Goal: Task Accomplishment & Management: Manage account settings

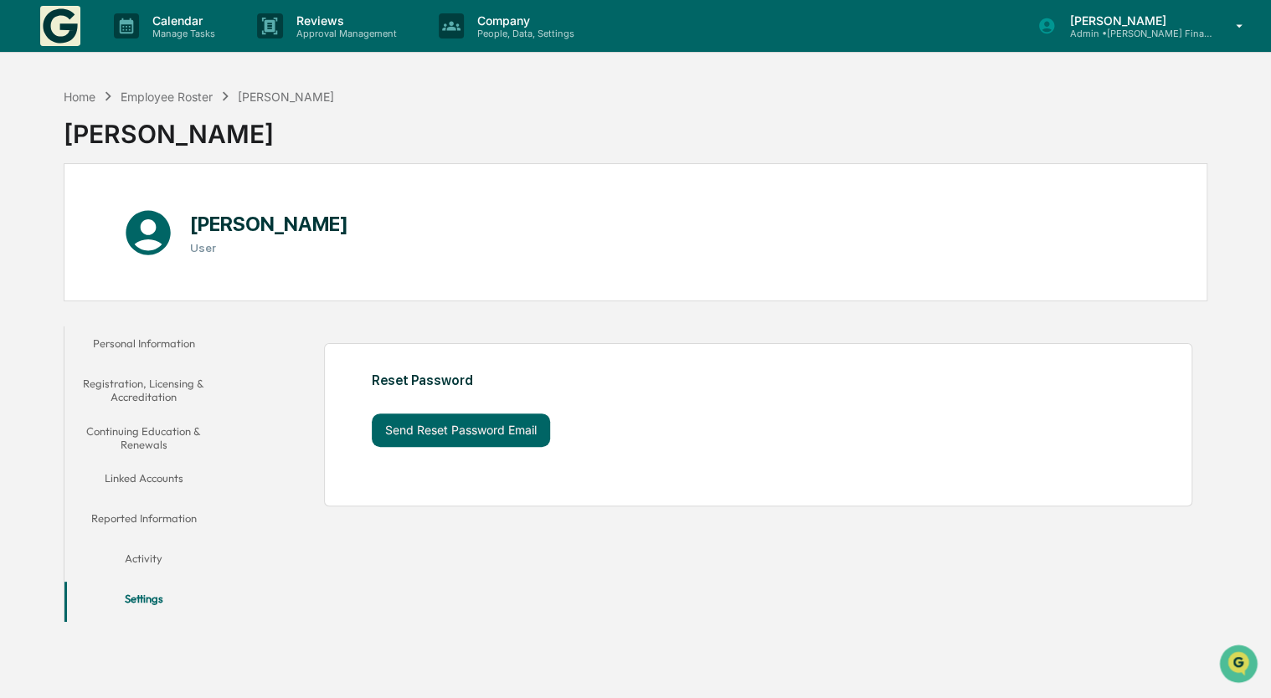
click at [153, 337] on button "Personal Information" at bounding box center [143, 347] width 159 height 40
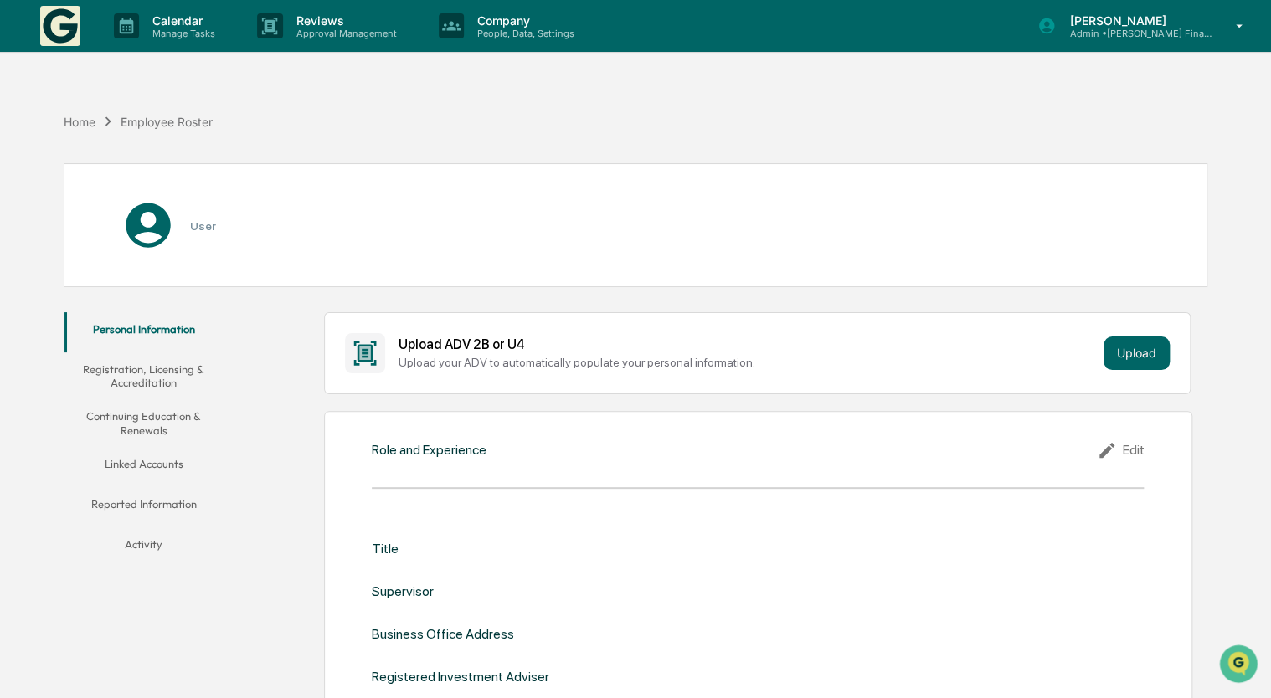
click at [174, 368] on button "Registration, Licensing & Accreditation" at bounding box center [143, 376] width 159 height 48
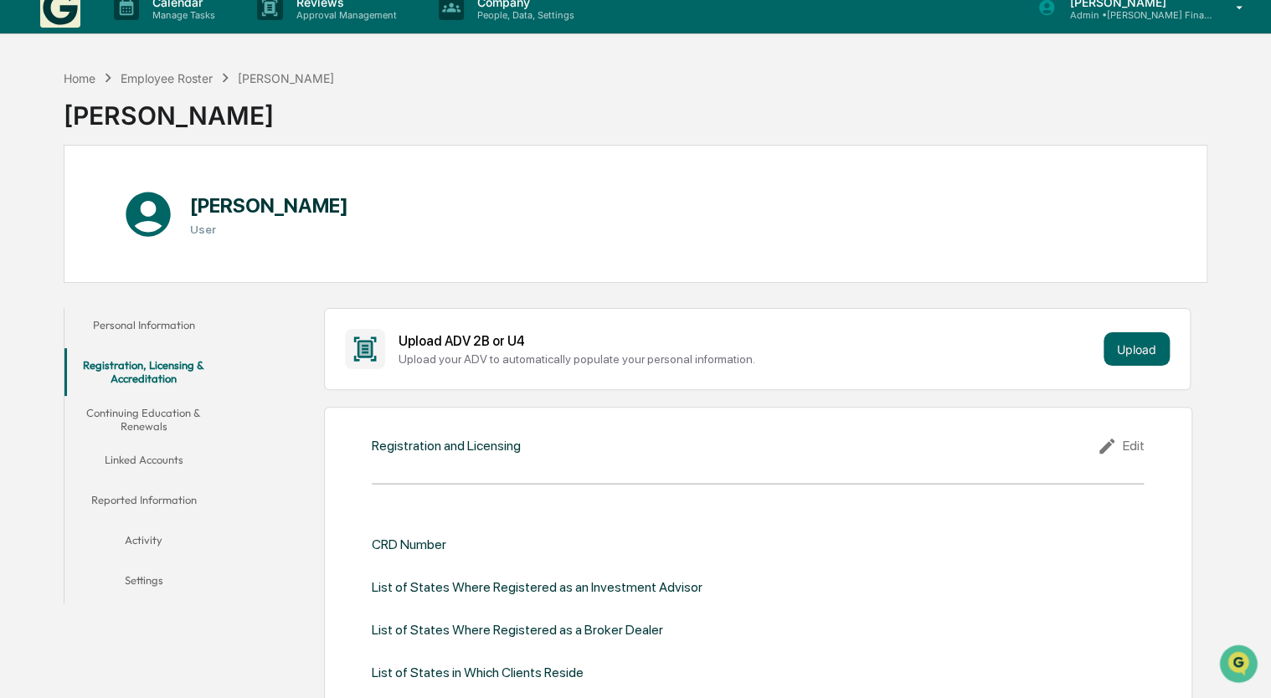
scroll to position [162, 0]
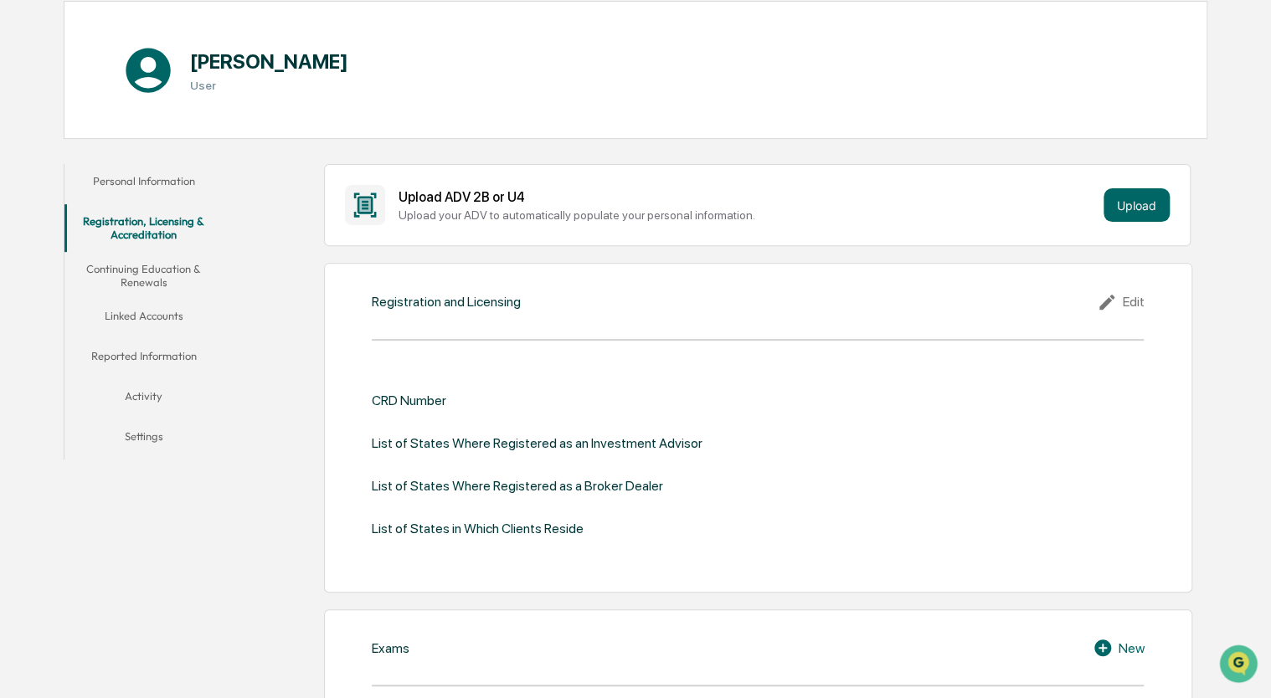
click at [462, 524] on div "List of States in Which Clients Reside" at bounding box center [478, 529] width 212 height 16
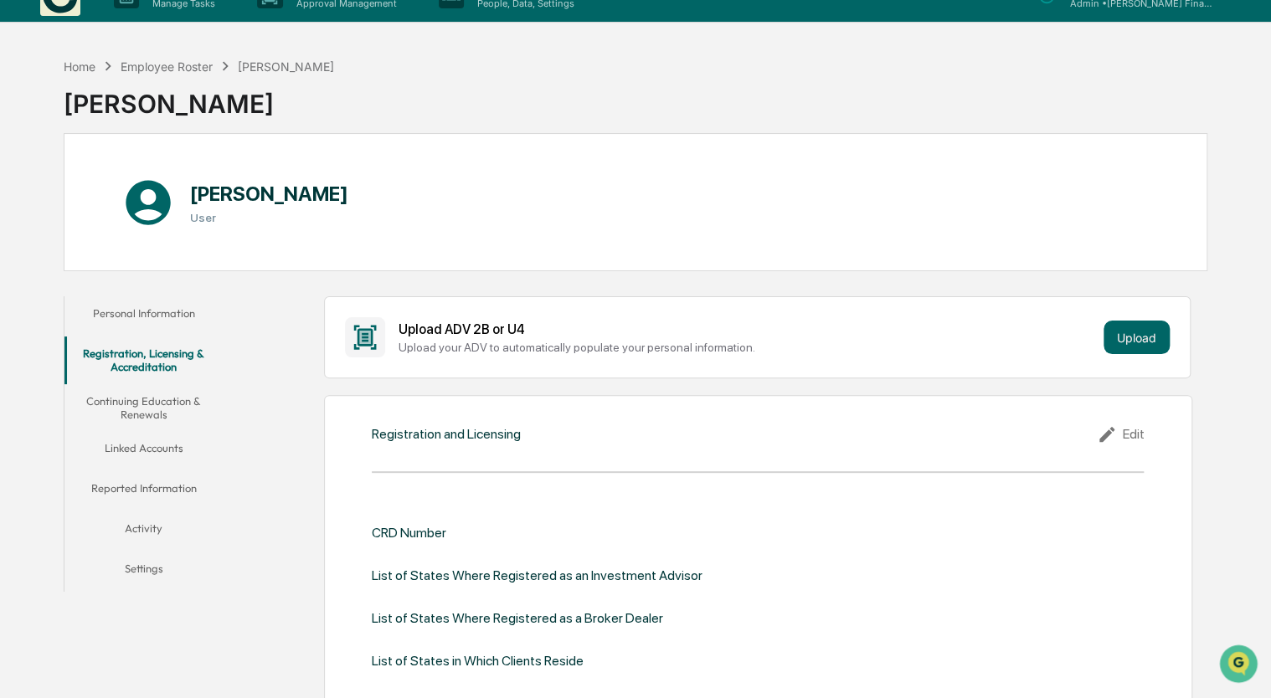
scroll to position [0, 0]
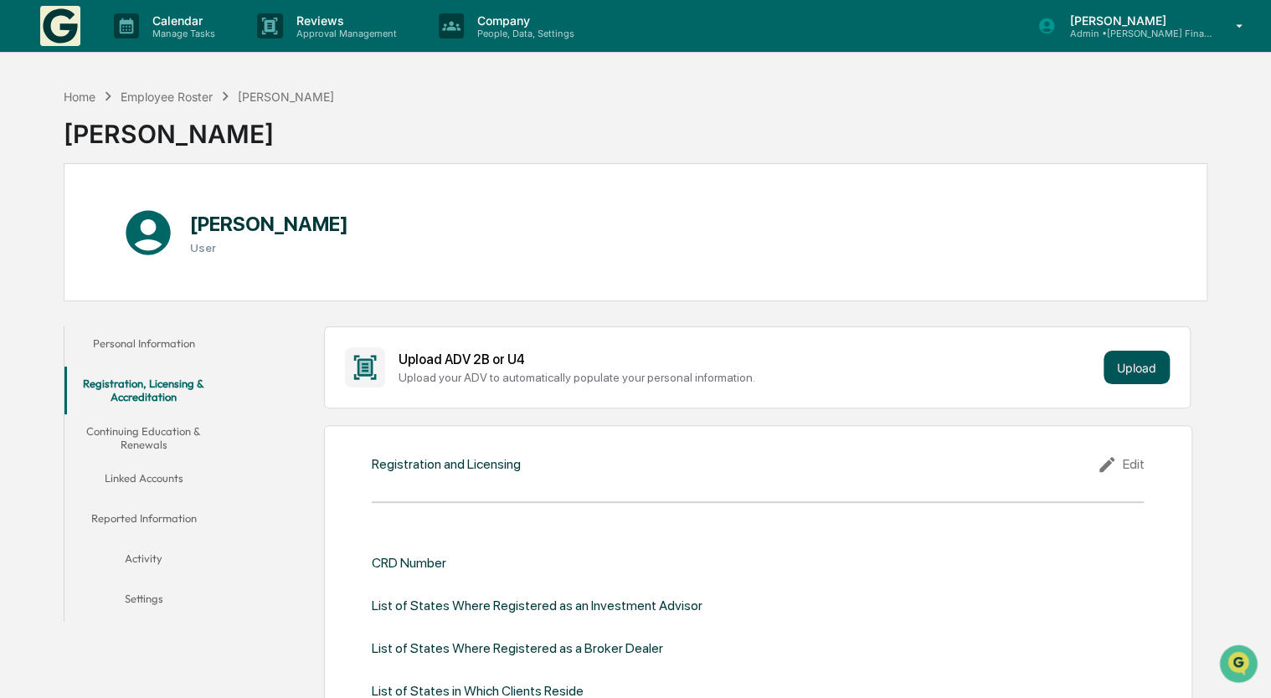
click at [1152, 373] on button "Upload" at bounding box center [1136, 367] width 66 height 33
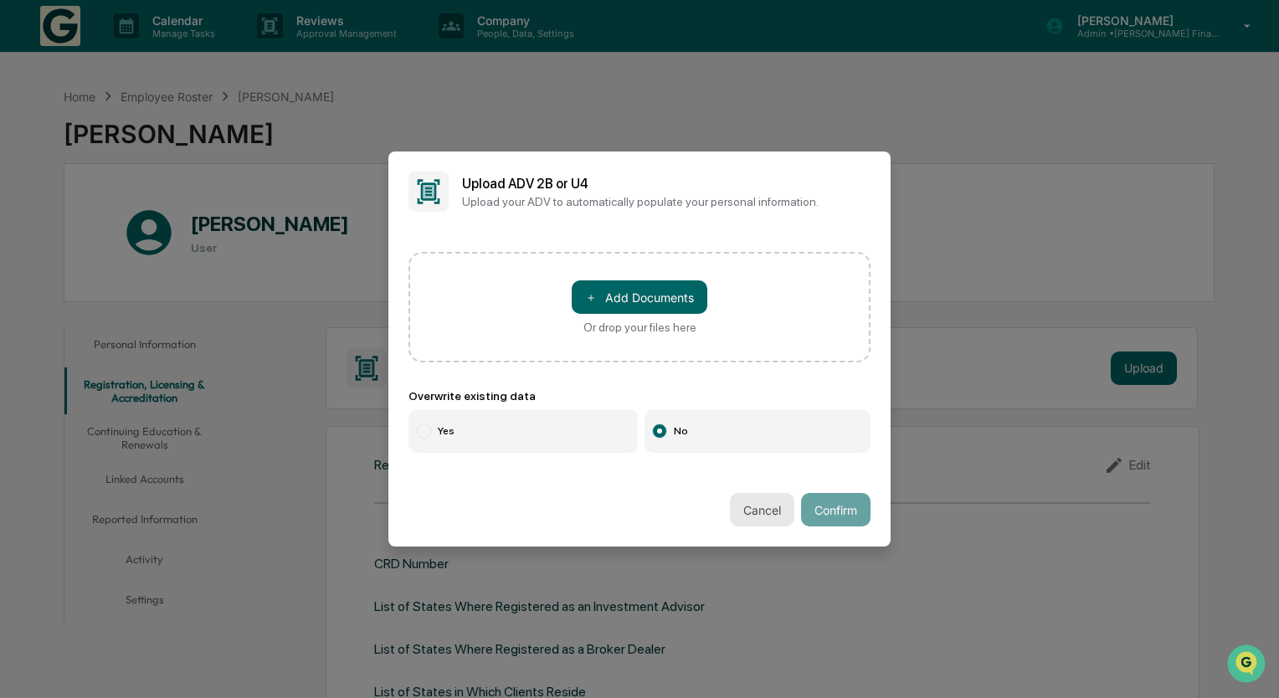
click at [750, 507] on button "Cancel" at bounding box center [762, 509] width 64 height 33
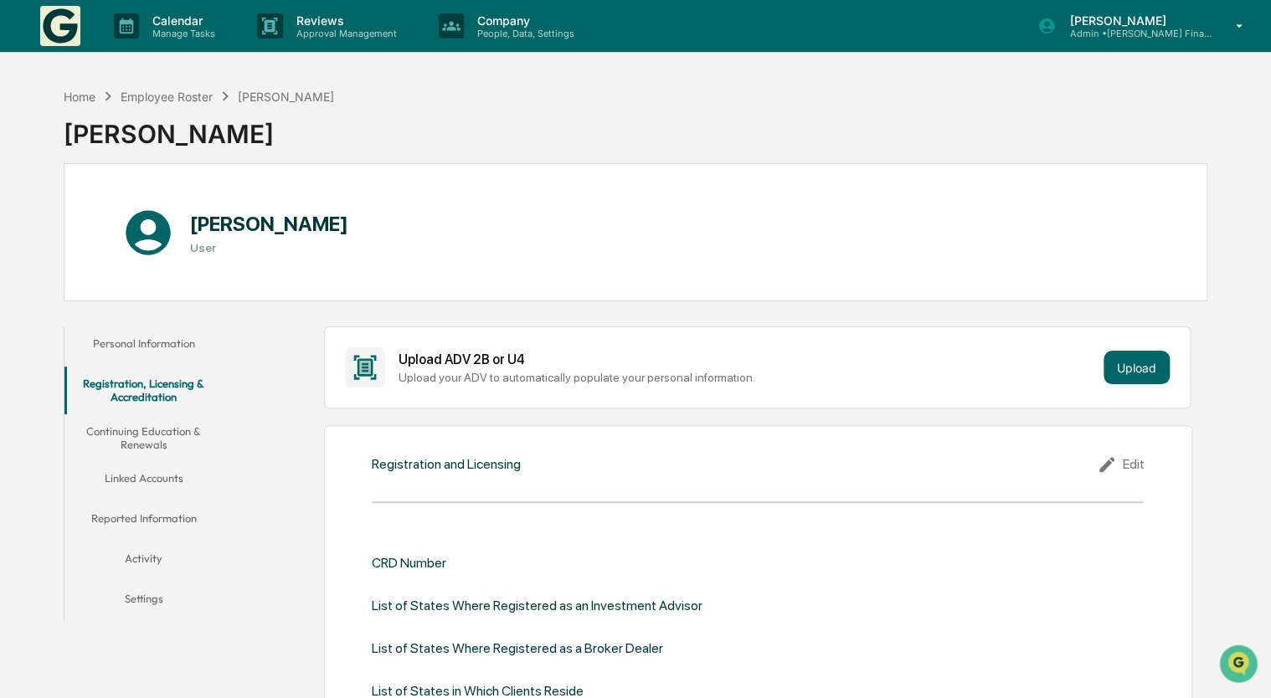
click at [177, 439] on button "Continuing Education & Renewals" at bounding box center [143, 438] width 159 height 48
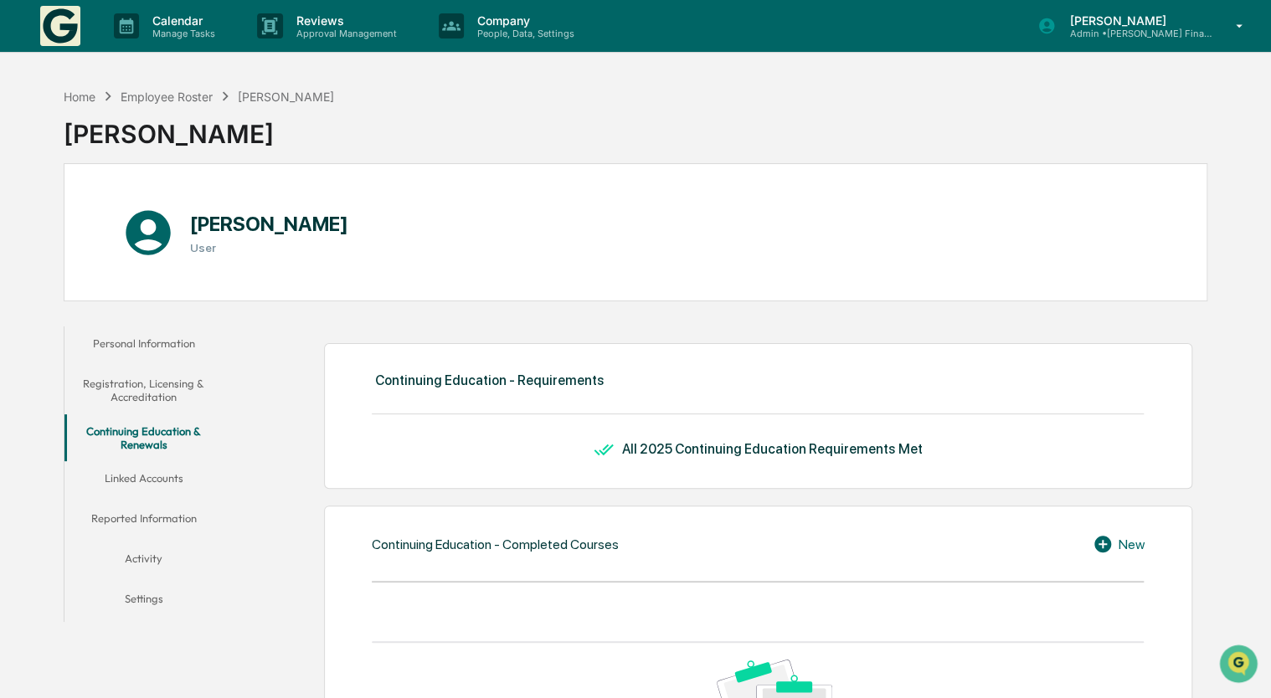
scroll to position [111, 0]
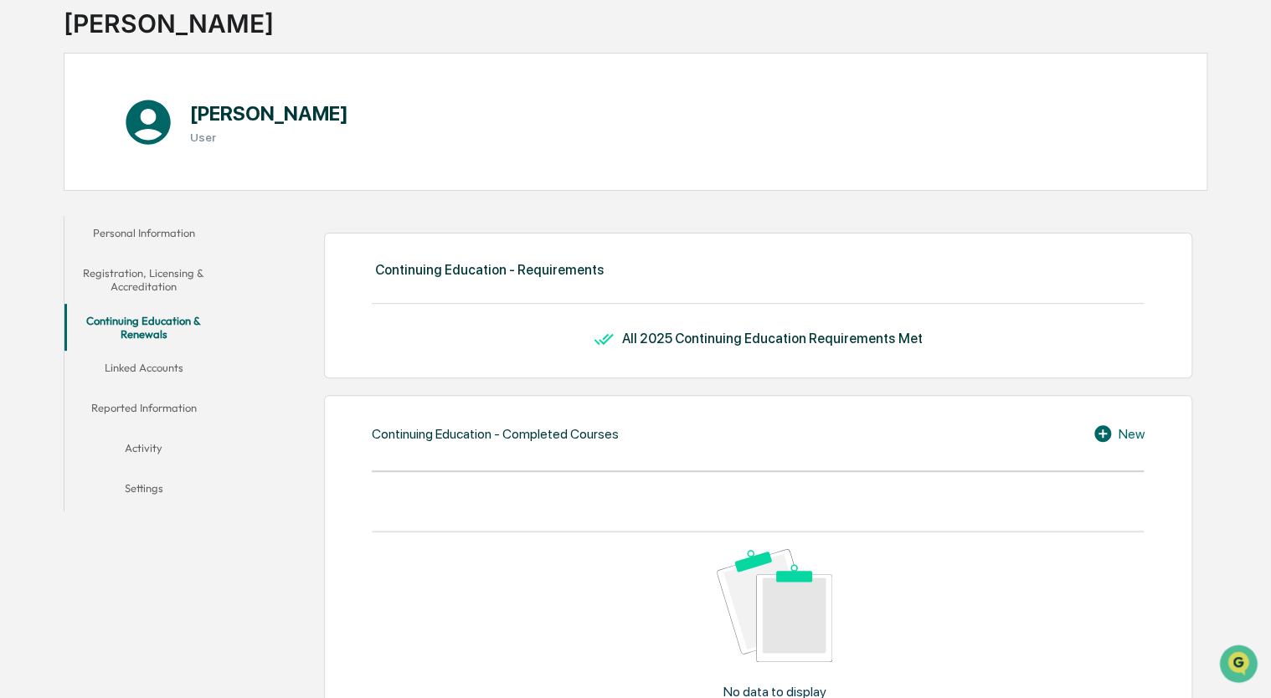
click at [676, 347] on div "All 2025 Continuing Education Requirements Met" at bounding box center [758, 339] width 772 height 20
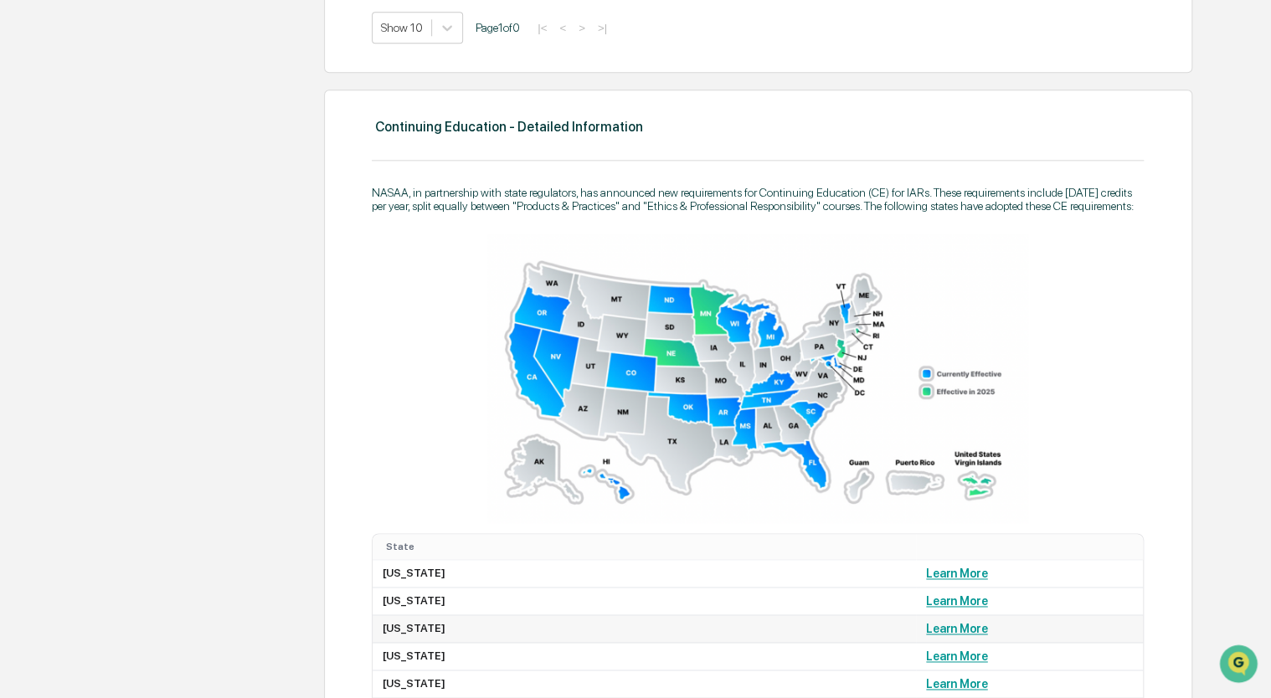
scroll to position [813, 0]
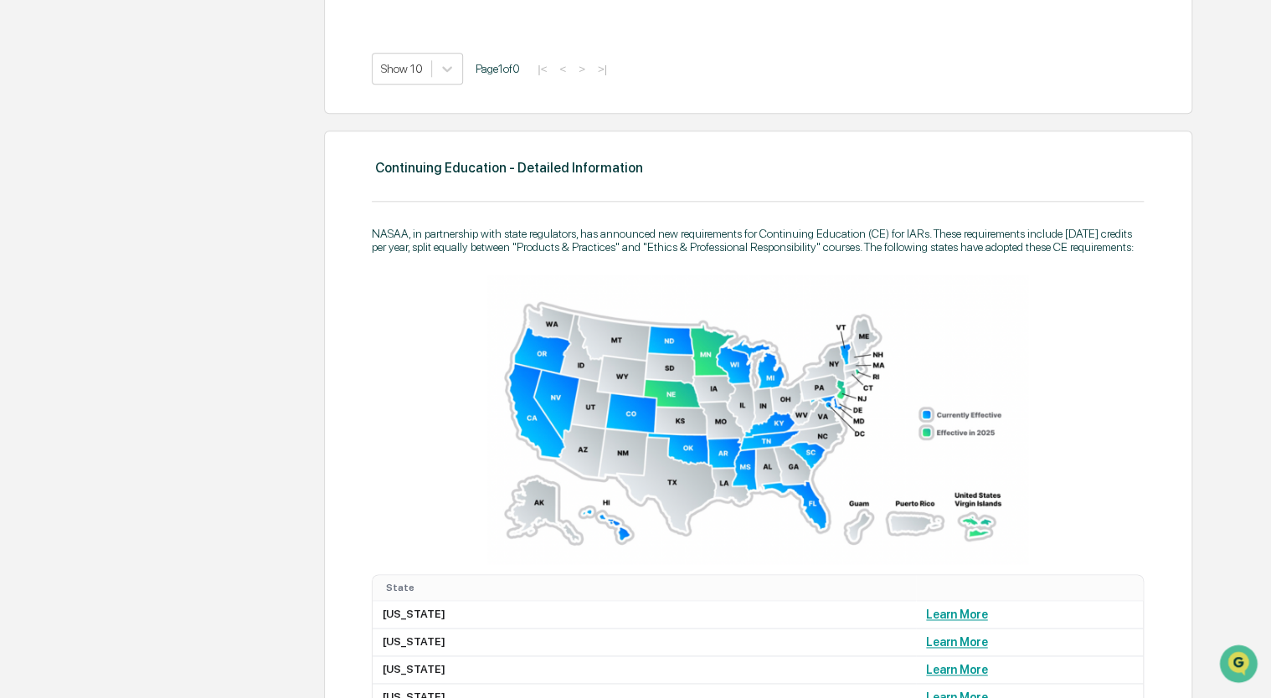
click at [625, 343] on img at bounding box center [757, 420] width 541 height 290
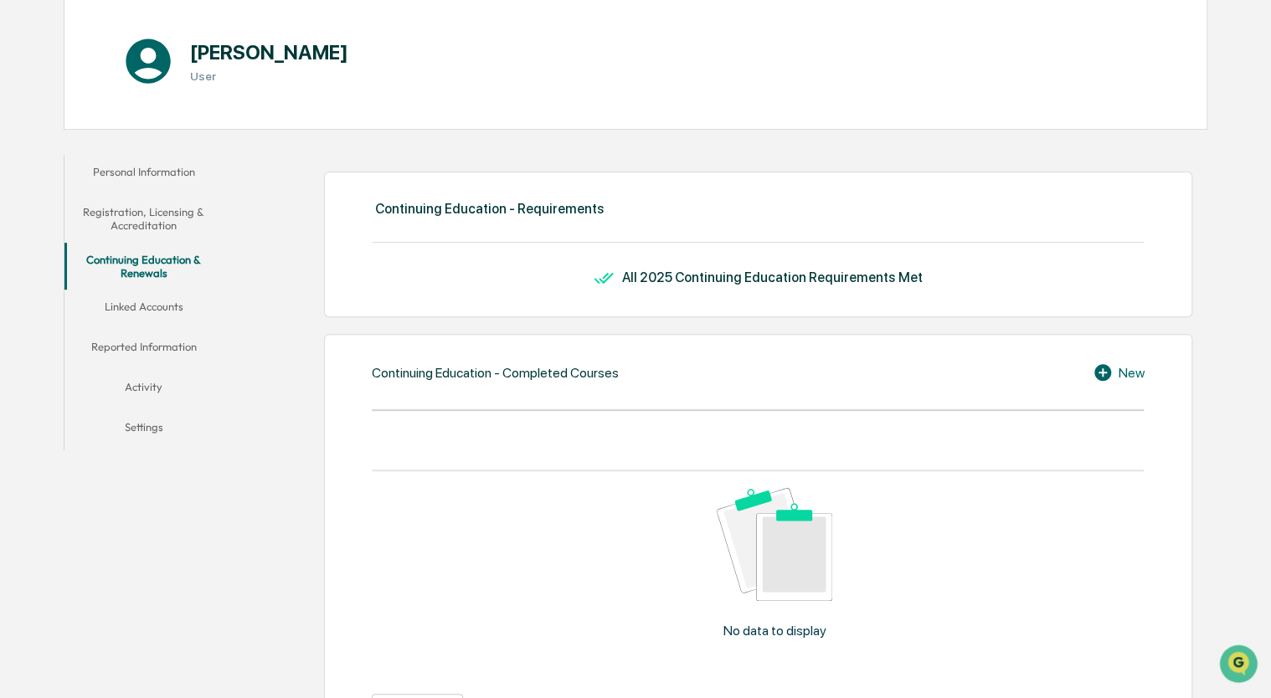
scroll to position [0, 0]
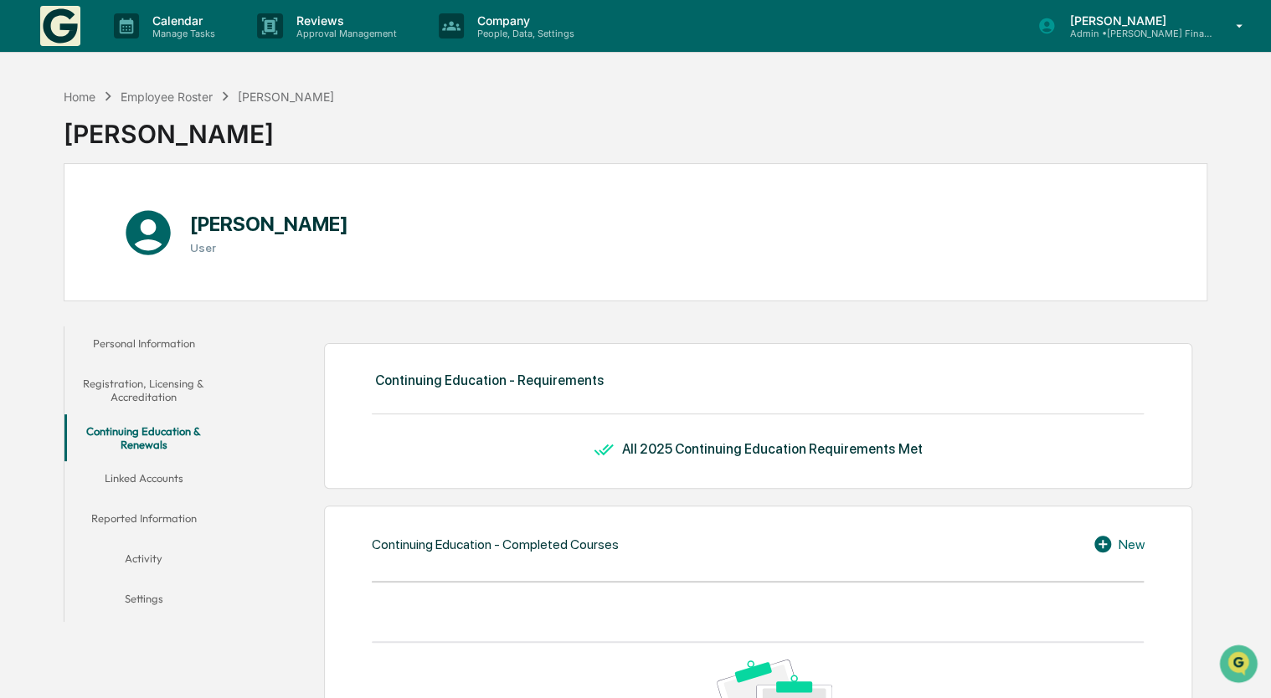
click at [147, 396] on button "Registration, Licensing & Accreditation" at bounding box center [143, 391] width 159 height 48
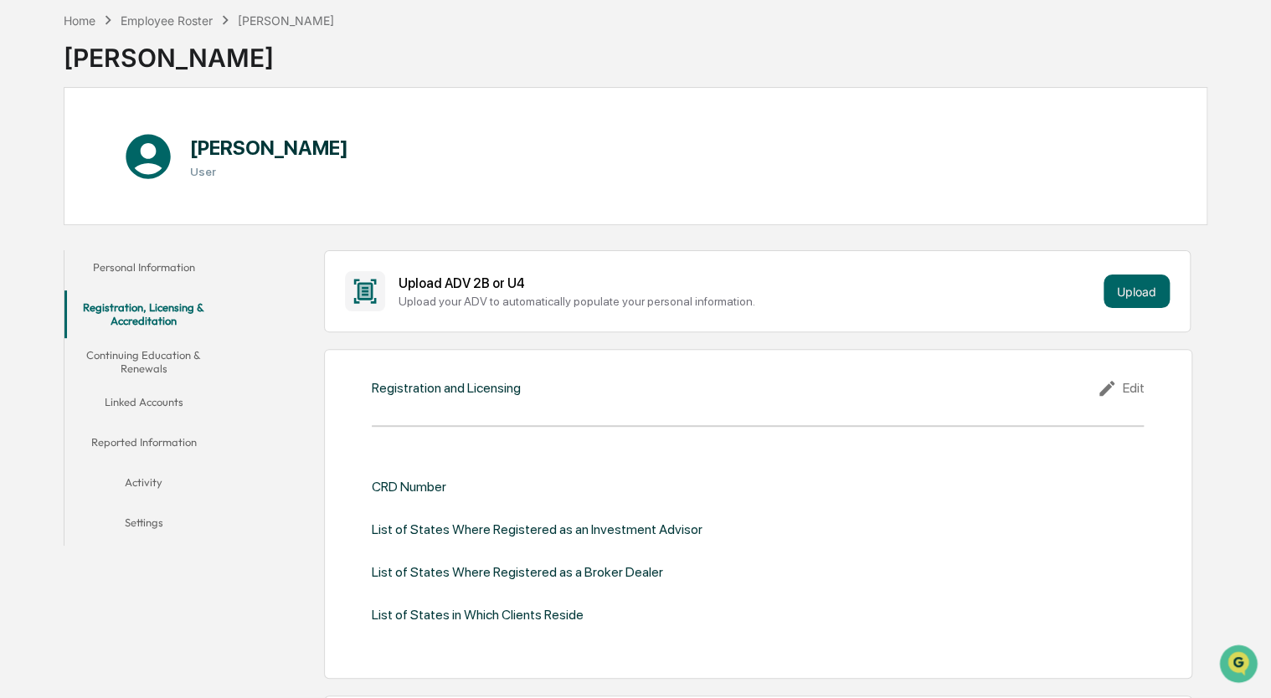
scroll to position [73, 0]
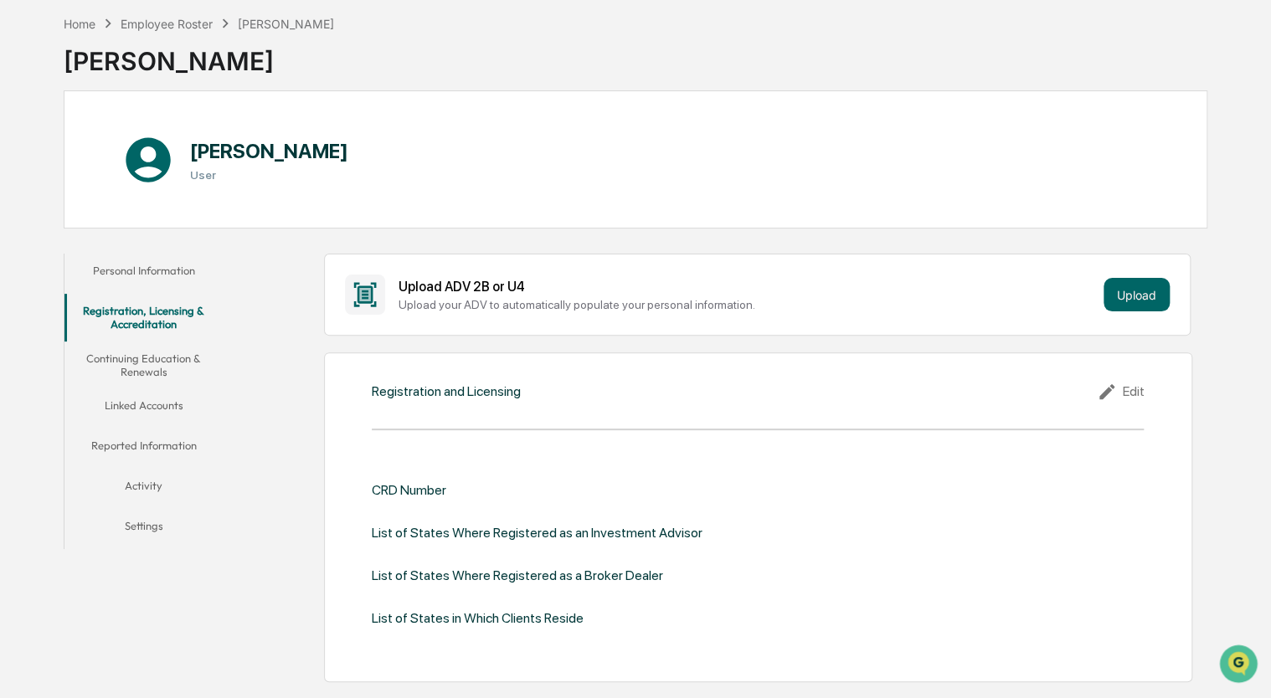
click at [1117, 393] on icon at bounding box center [1109, 392] width 25 height 20
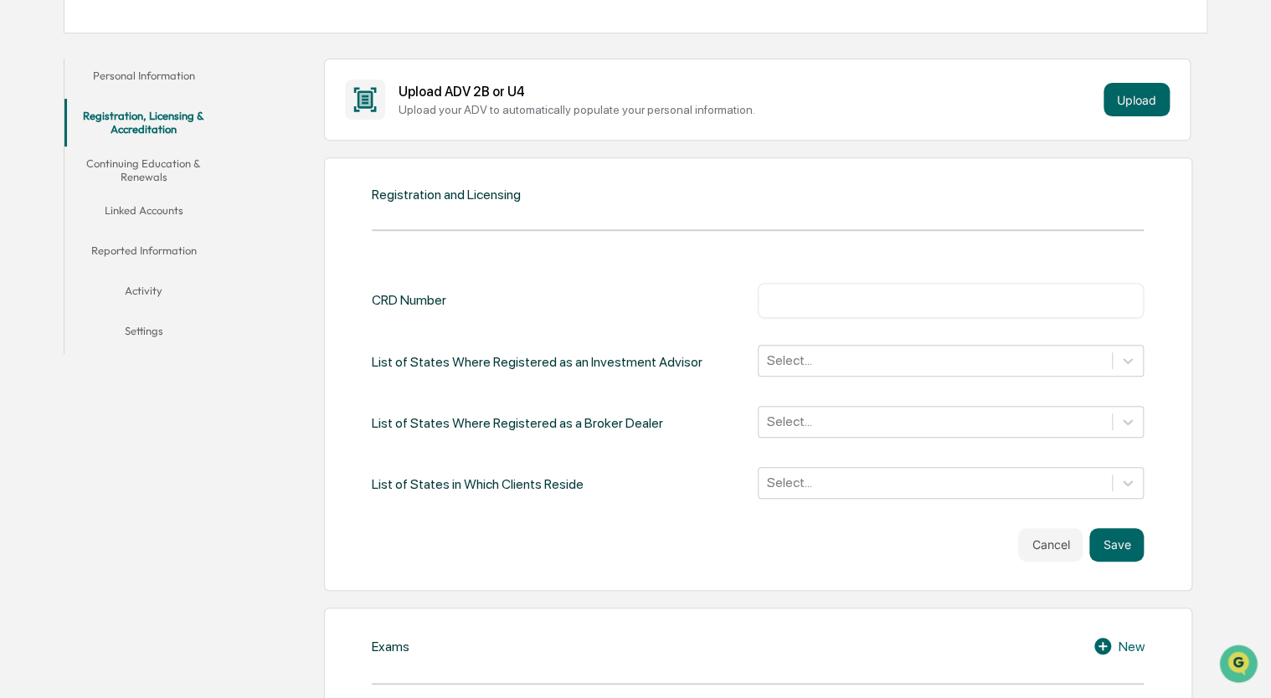
scroll to position [270, 0]
click at [825, 357] on div at bounding box center [935, 358] width 337 height 19
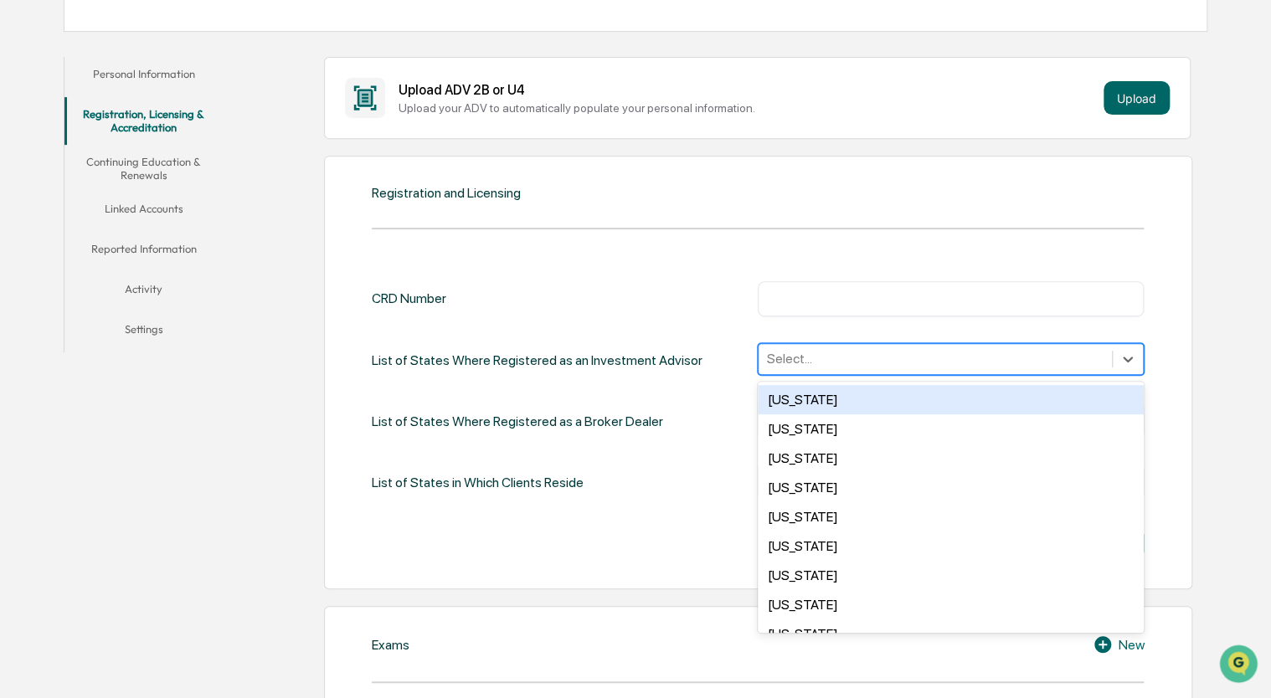
click at [837, 350] on div at bounding box center [935, 358] width 337 height 19
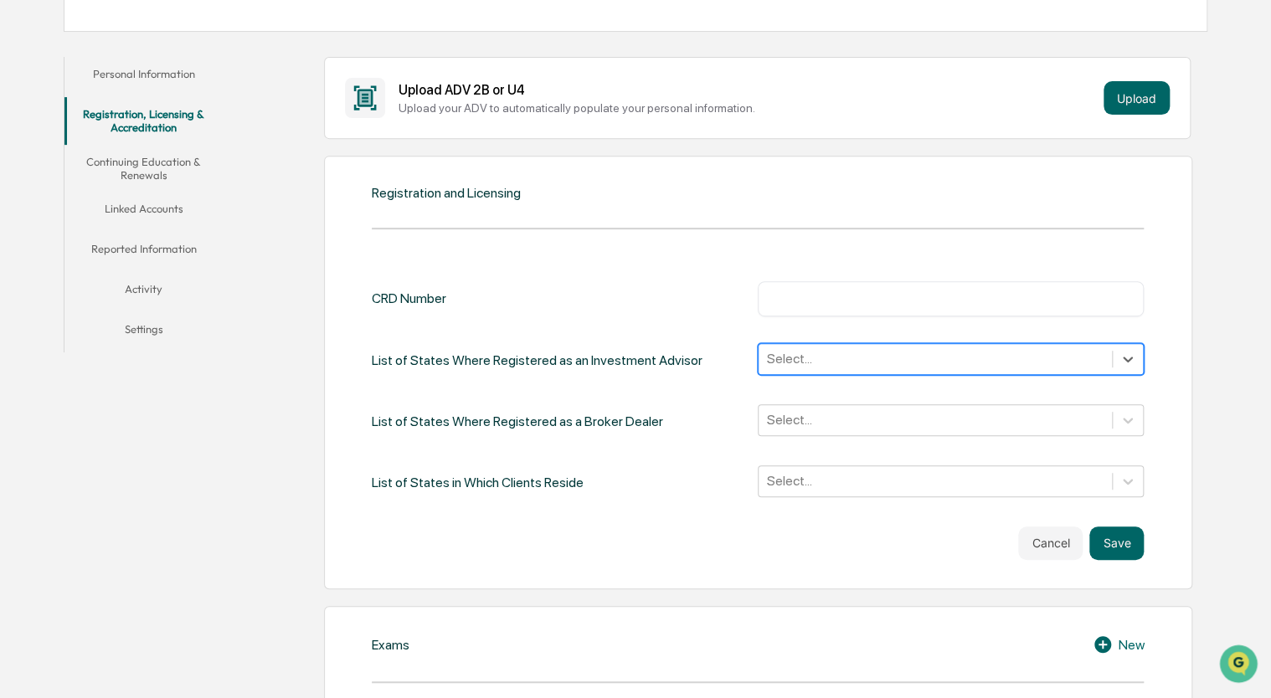
scroll to position [283, 0]
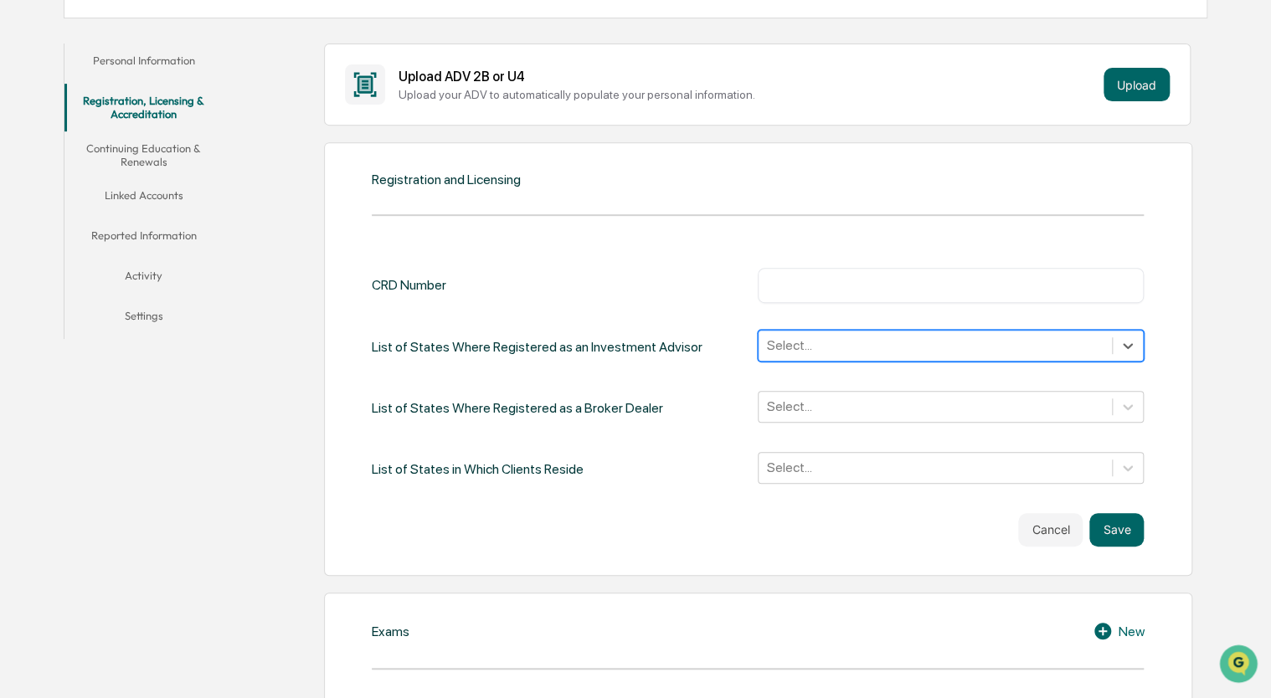
click at [610, 192] on div "Registration and Licensing CRD Number ​ List of States Where Registered as an I…" at bounding box center [758, 359] width 868 height 434
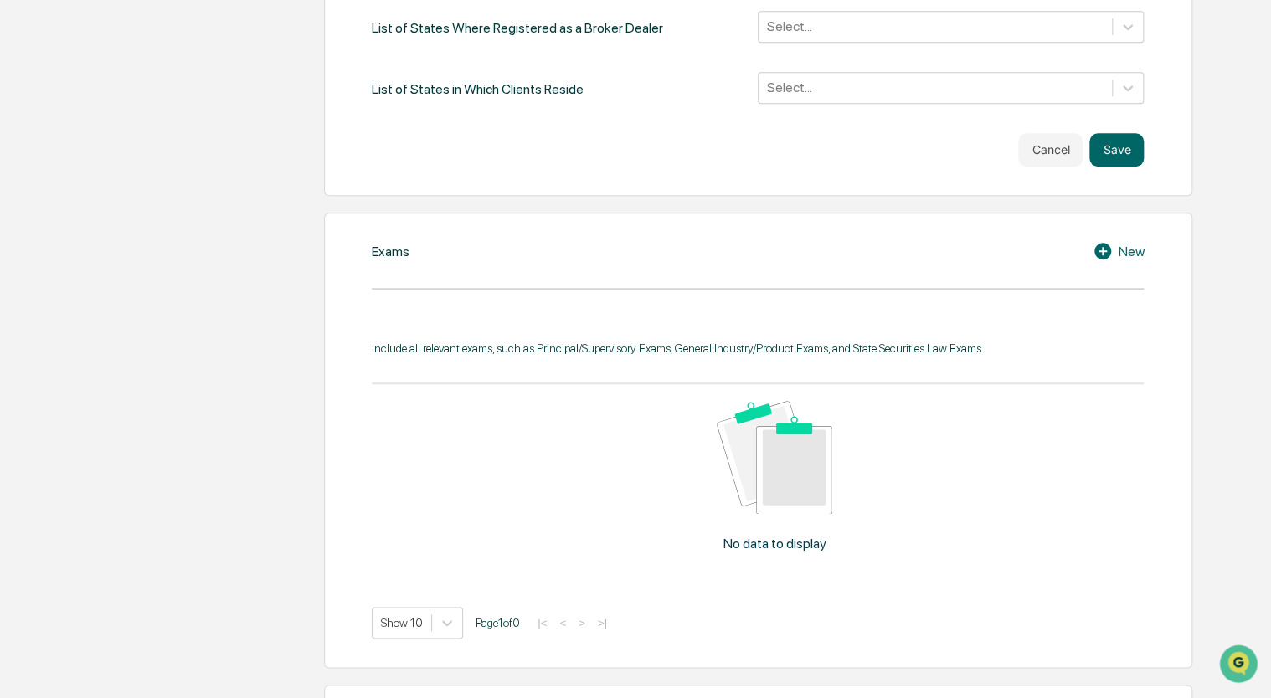
scroll to position [662, 0]
click at [1103, 250] on icon at bounding box center [1105, 252] width 25 height 20
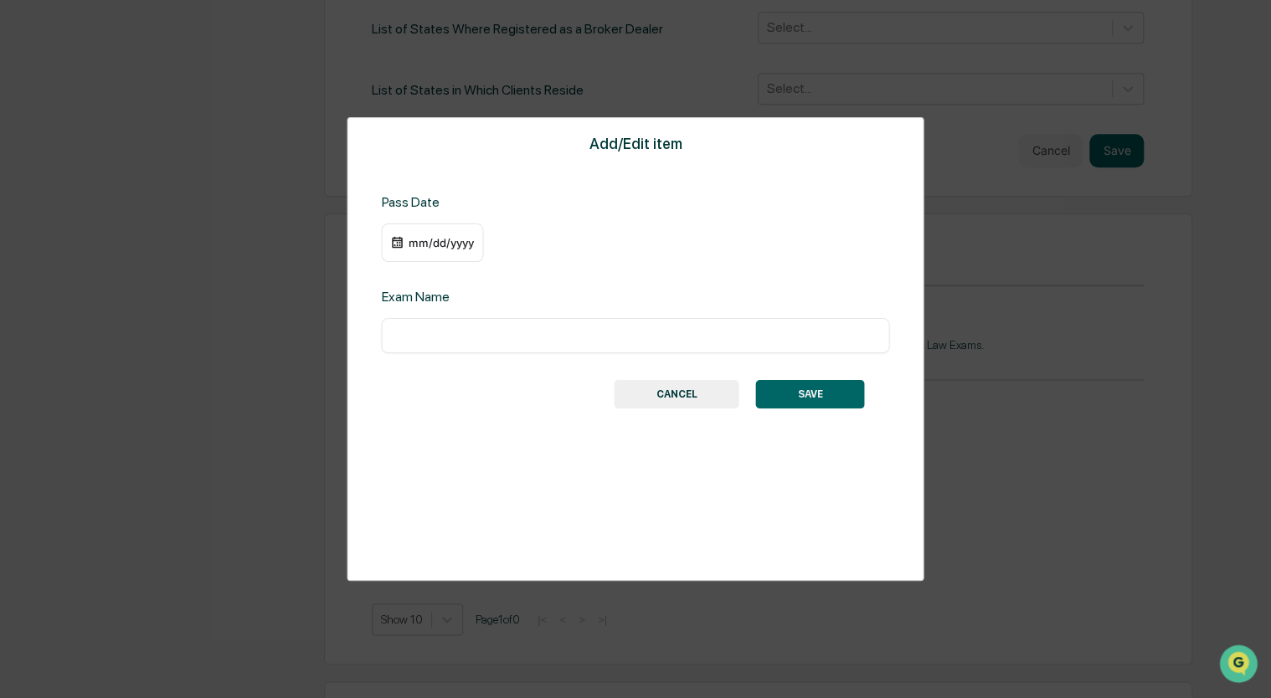
click at [435, 323] on div "​" at bounding box center [635, 335] width 508 height 35
click at [694, 395] on button "CANCEL" at bounding box center [677, 394] width 125 height 28
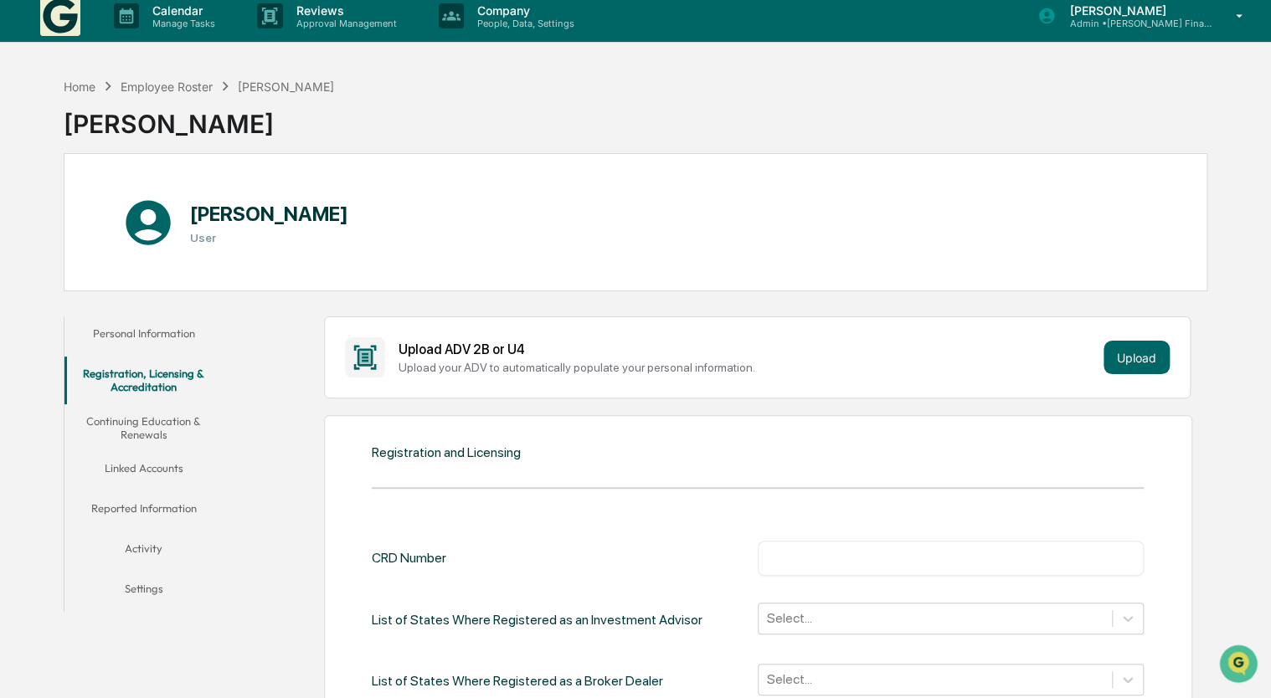
scroll to position [0, 0]
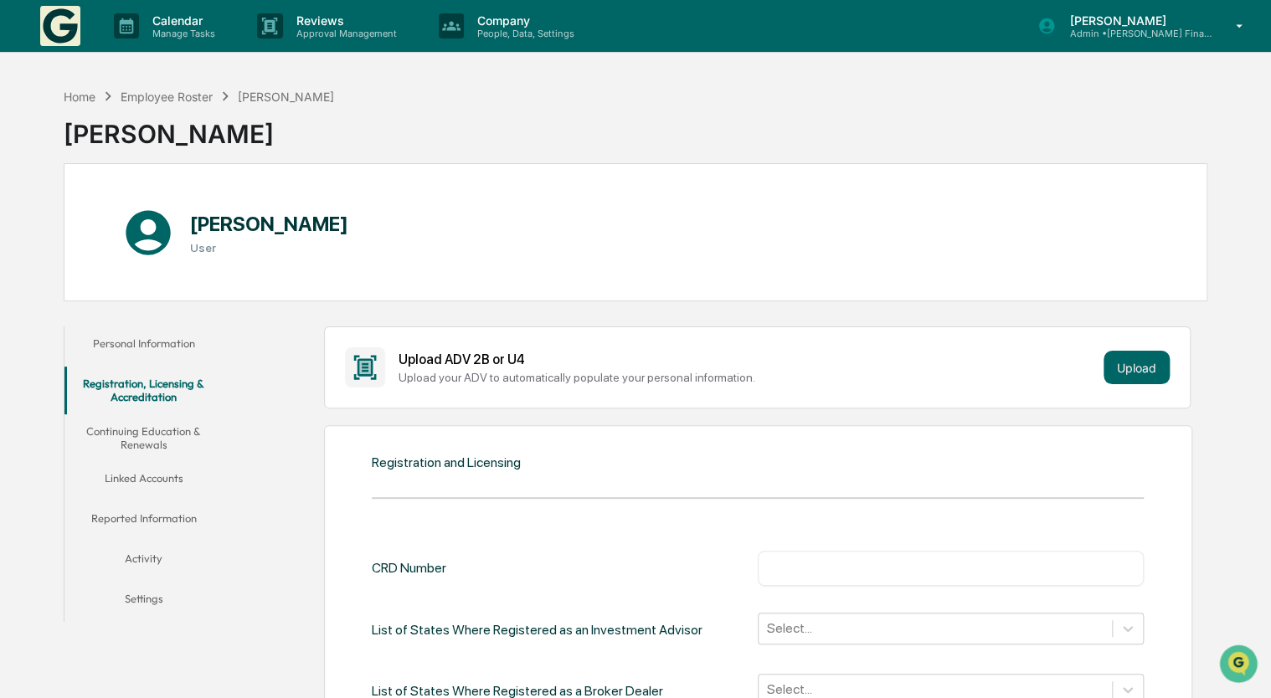
click at [136, 377] on button "Registration, Licensing & Accreditation" at bounding box center [143, 391] width 159 height 48
click at [154, 343] on button "Personal Information" at bounding box center [143, 347] width 159 height 40
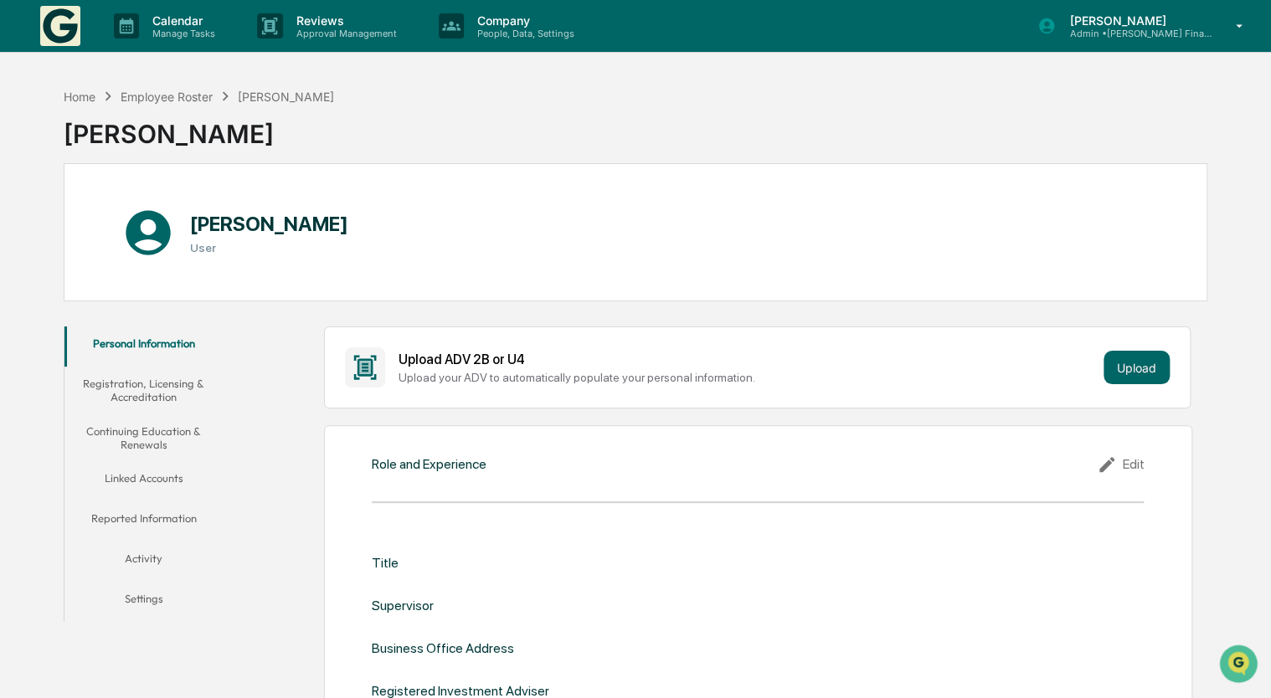
click at [137, 353] on button "Personal Information" at bounding box center [143, 347] width 159 height 40
click at [188, 342] on button "Personal Information" at bounding box center [143, 347] width 159 height 40
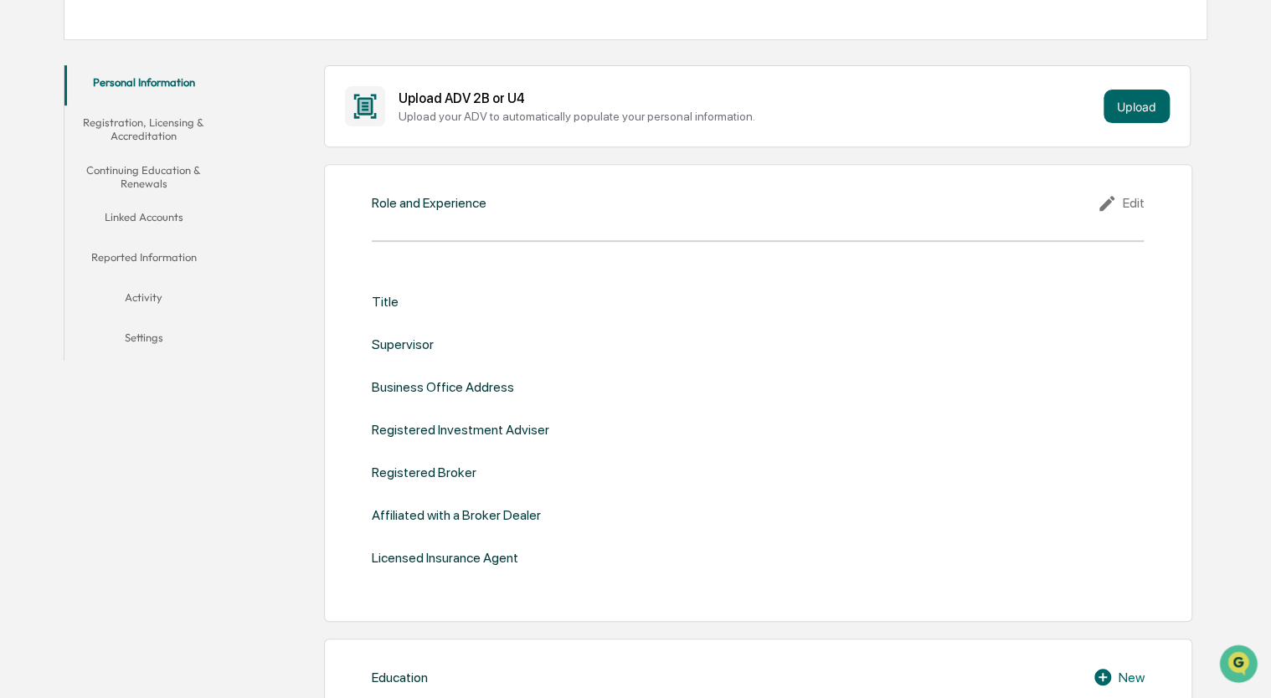
scroll to position [261, 0]
click at [1123, 209] on div "Edit" at bounding box center [1120, 203] width 47 height 20
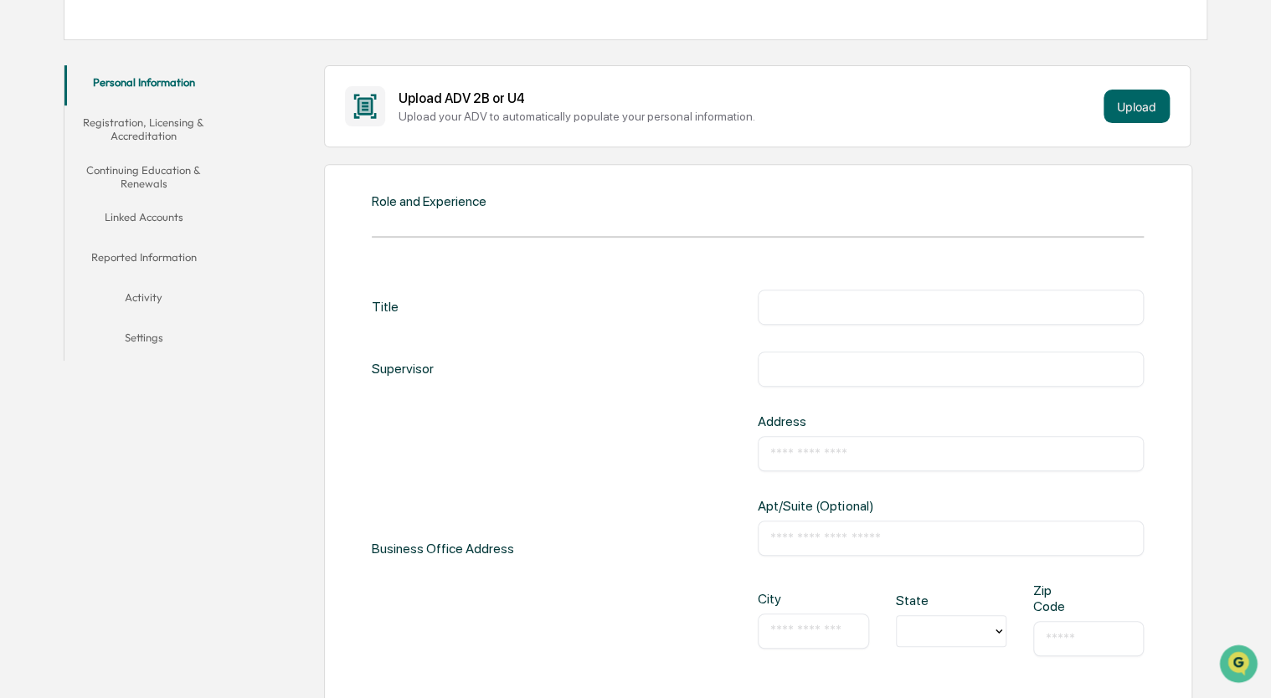
click at [1123, 209] on div "Role and Experience Title ​ Supervisor ​ Business Office Address Address ​ Apt/…" at bounding box center [758, 590] width 868 height 853
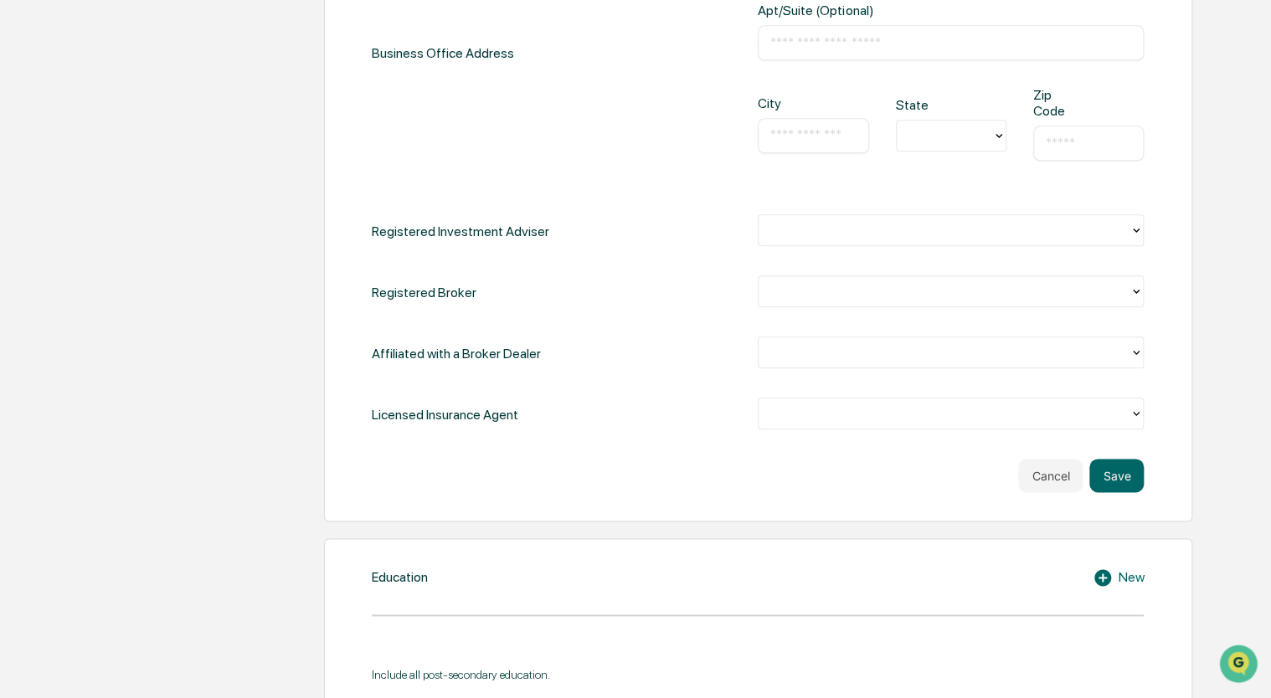
scroll to position [780, 0]
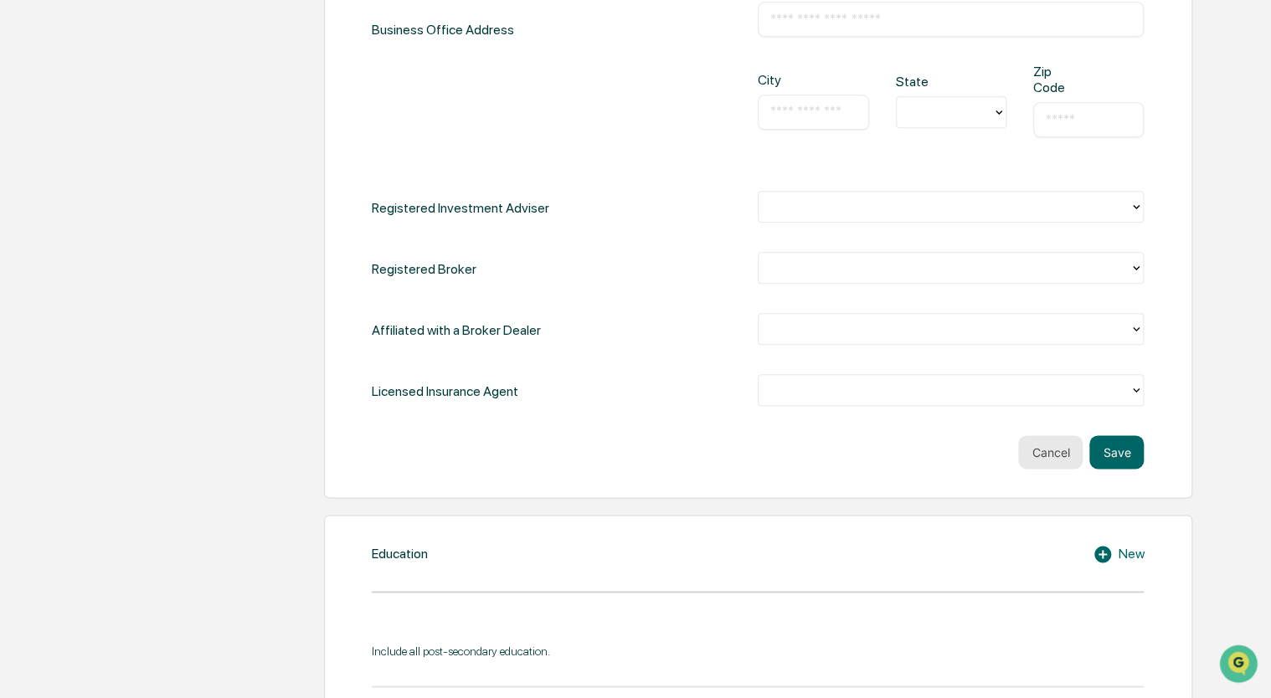
click at [1048, 442] on button "Cancel" at bounding box center [1050, 451] width 64 height 33
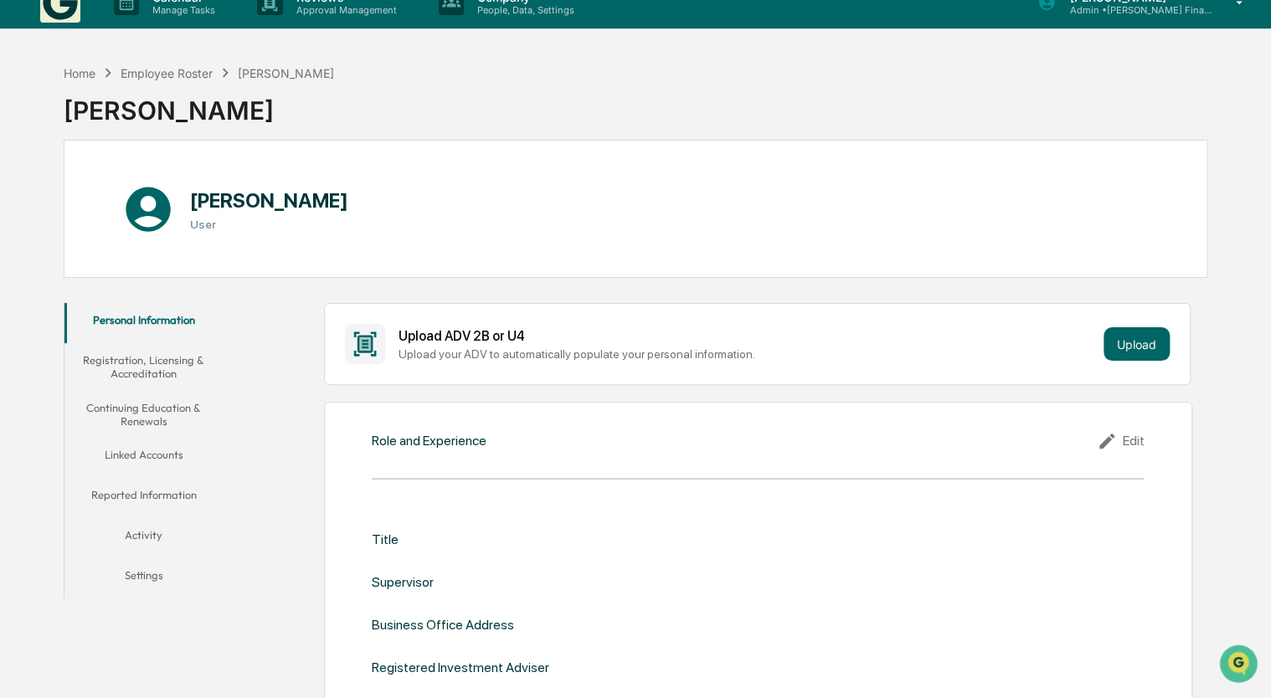
scroll to position [0, 0]
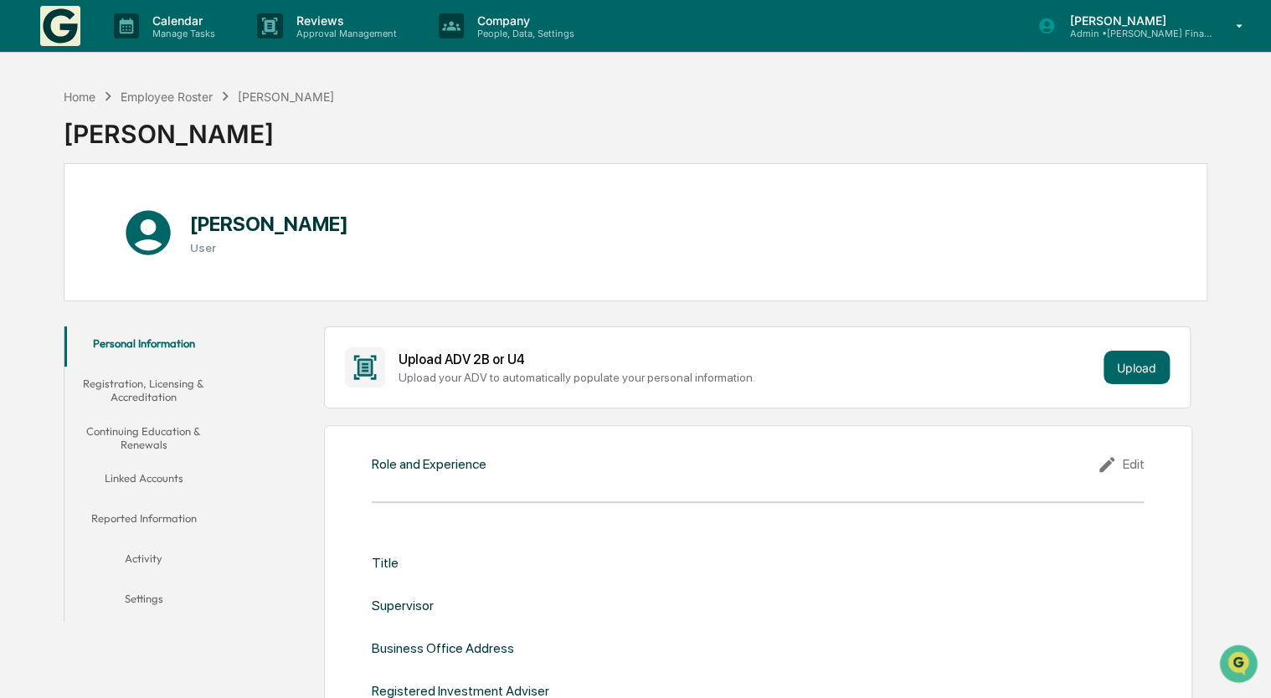
click at [1077, 24] on p "[PERSON_NAME]" at bounding box center [1134, 20] width 156 height 14
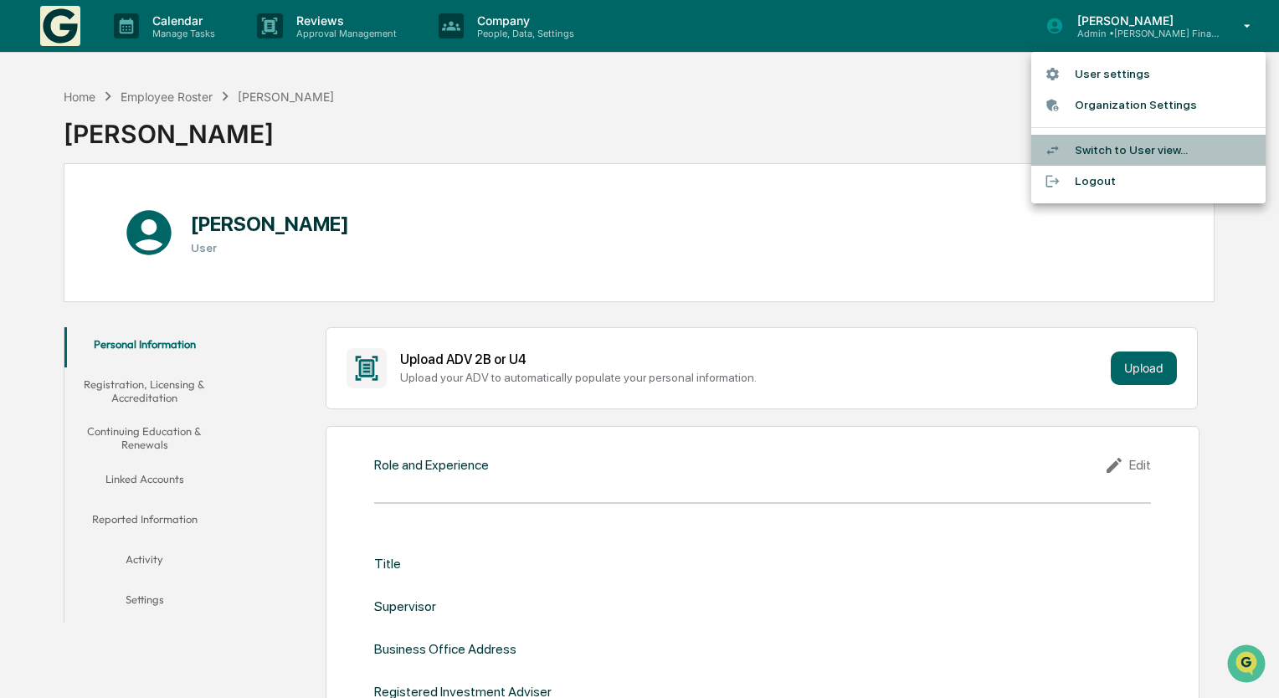
click at [1155, 152] on li "Switch to User view..." at bounding box center [1148, 150] width 234 height 31
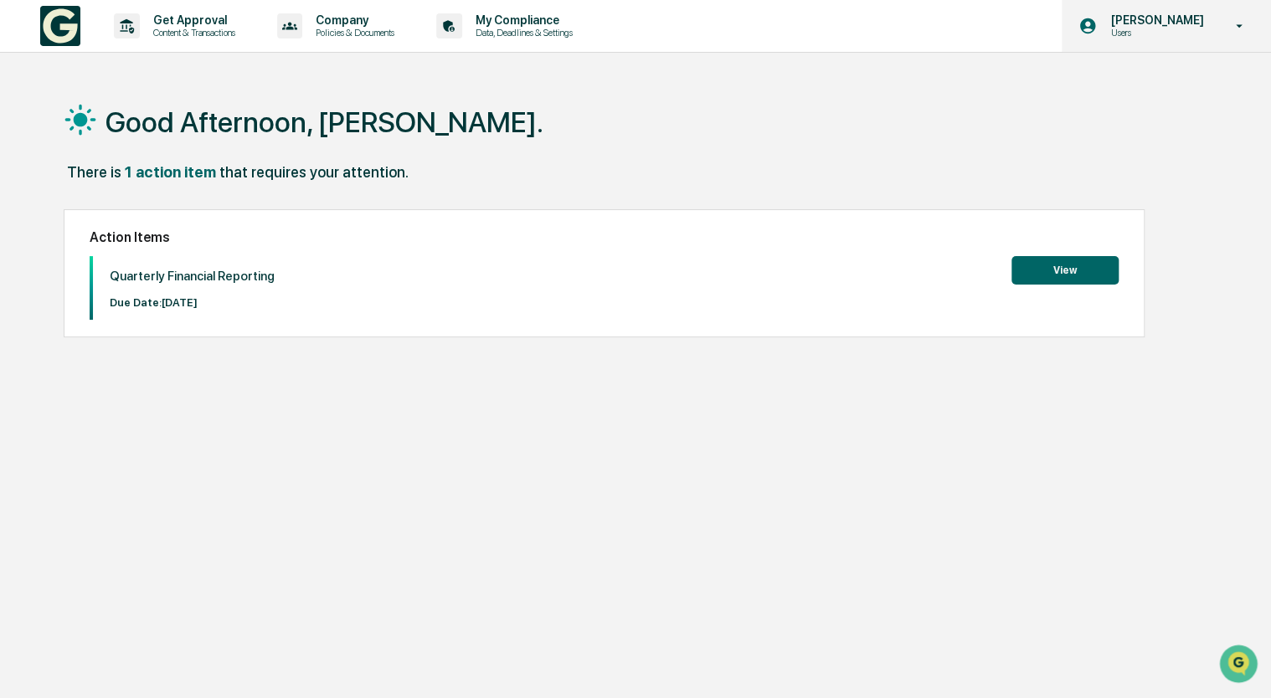
click at [1172, 23] on p "[PERSON_NAME]" at bounding box center [1154, 19] width 115 height 13
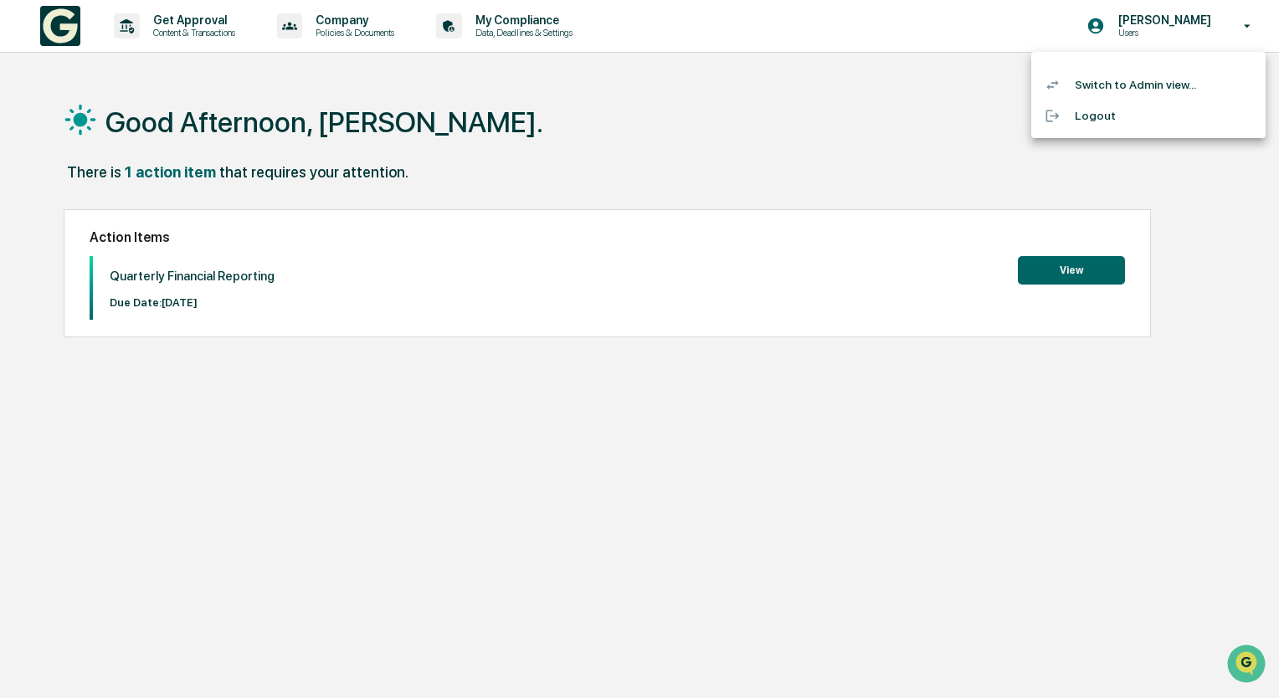
click at [692, 145] on div at bounding box center [639, 349] width 1279 height 698
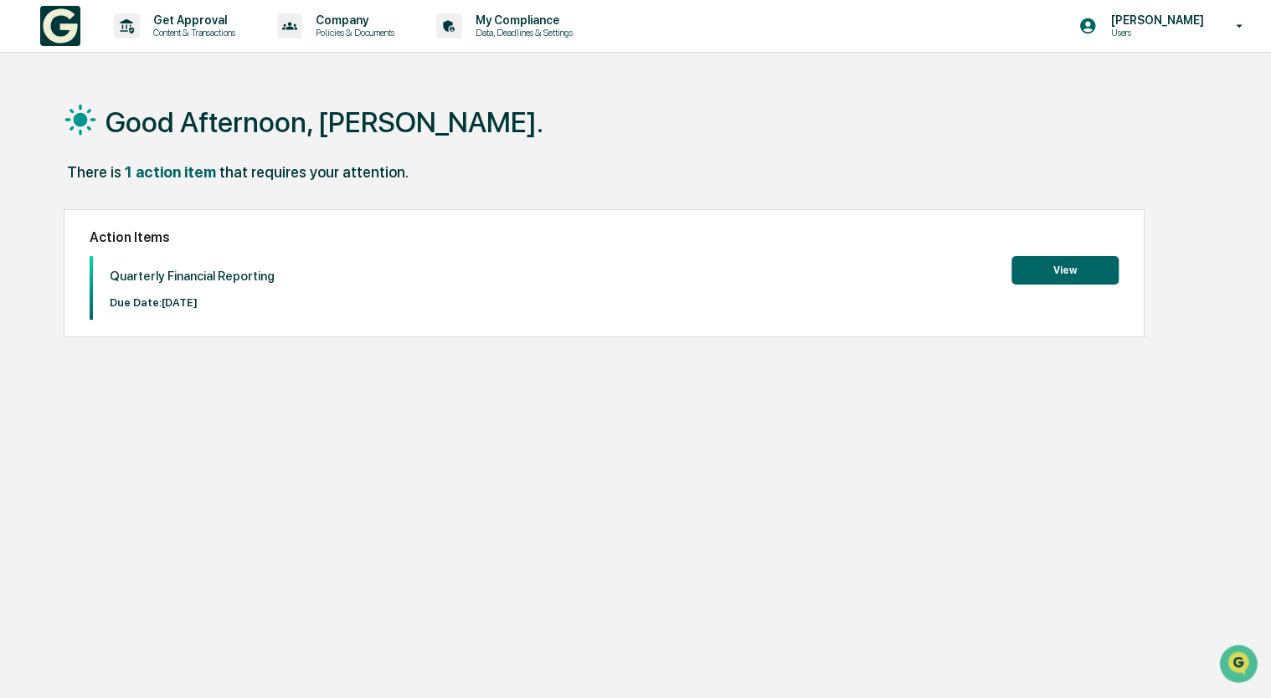
click at [177, 171] on div "1 action item" at bounding box center [170, 172] width 91 height 18
click at [54, 32] on img at bounding box center [60, 26] width 40 height 40
click at [361, 18] on p "Company" at bounding box center [352, 19] width 100 height 13
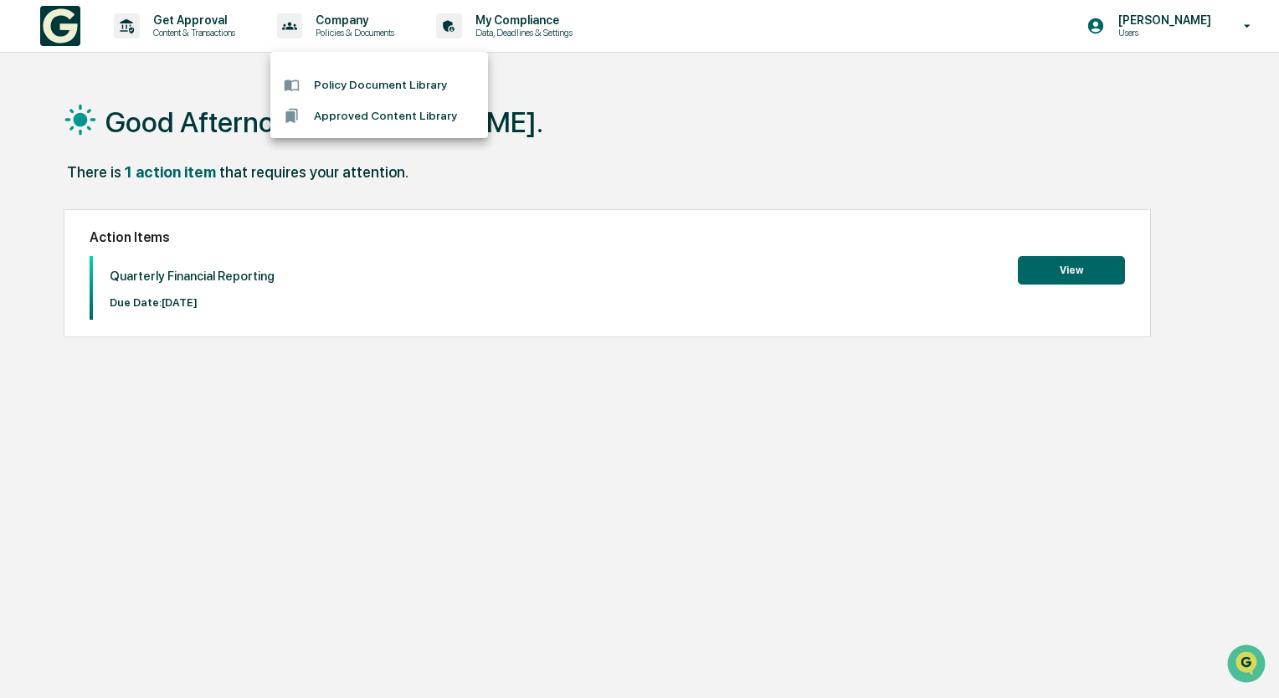
click at [553, 39] on div at bounding box center [639, 349] width 1279 height 698
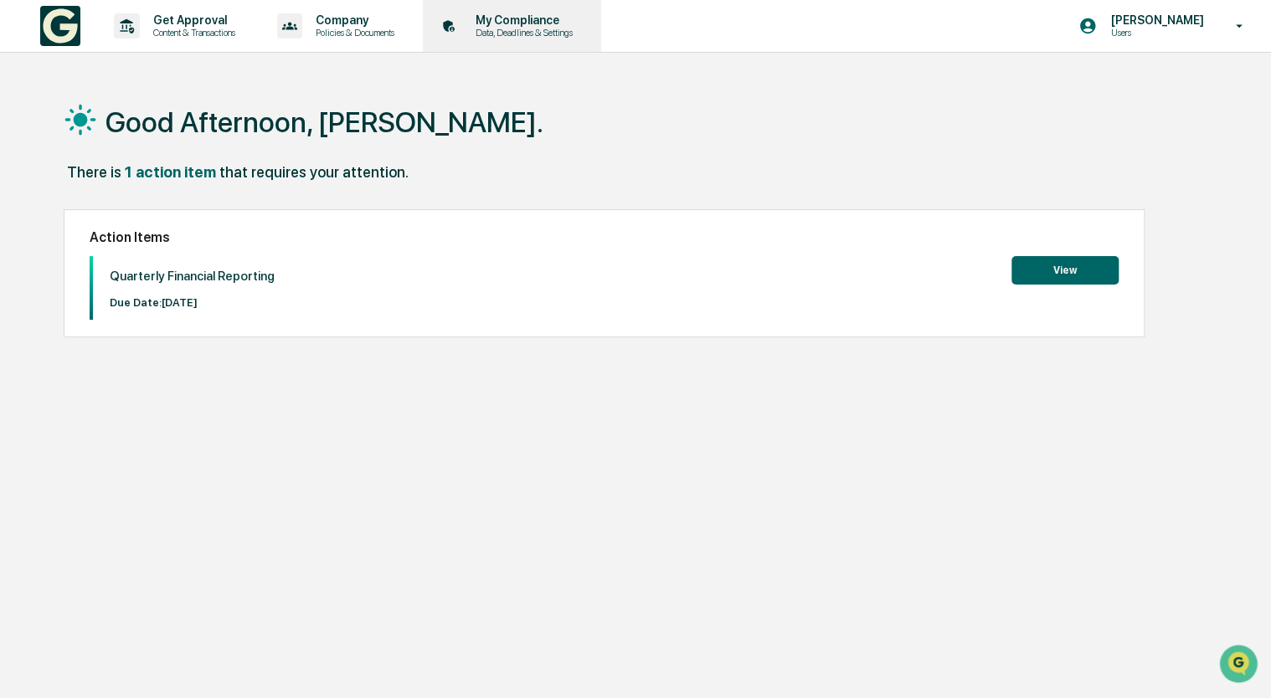
click at [539, 19] on p "My Compliance" at bounding box center [521, 19] width 119 height 13
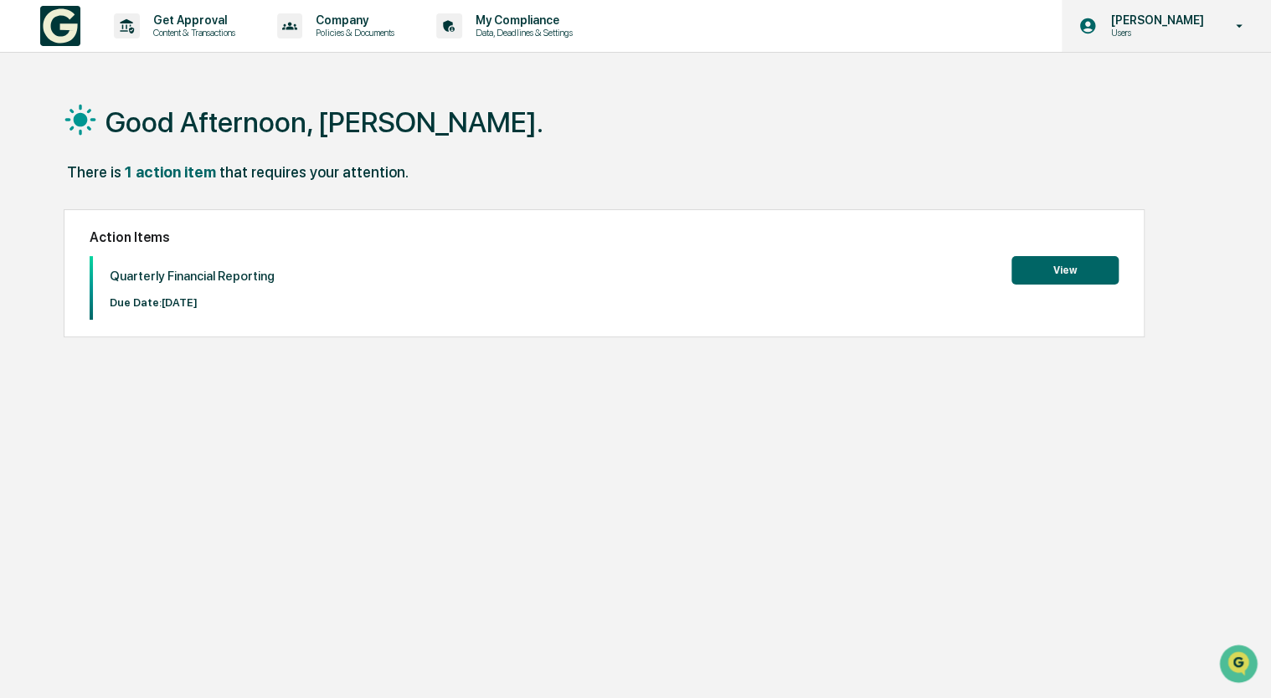
click at [1196, 24] on p "[PERSON_NAME]" at bounding box center [1154, 19] width 115 height 13
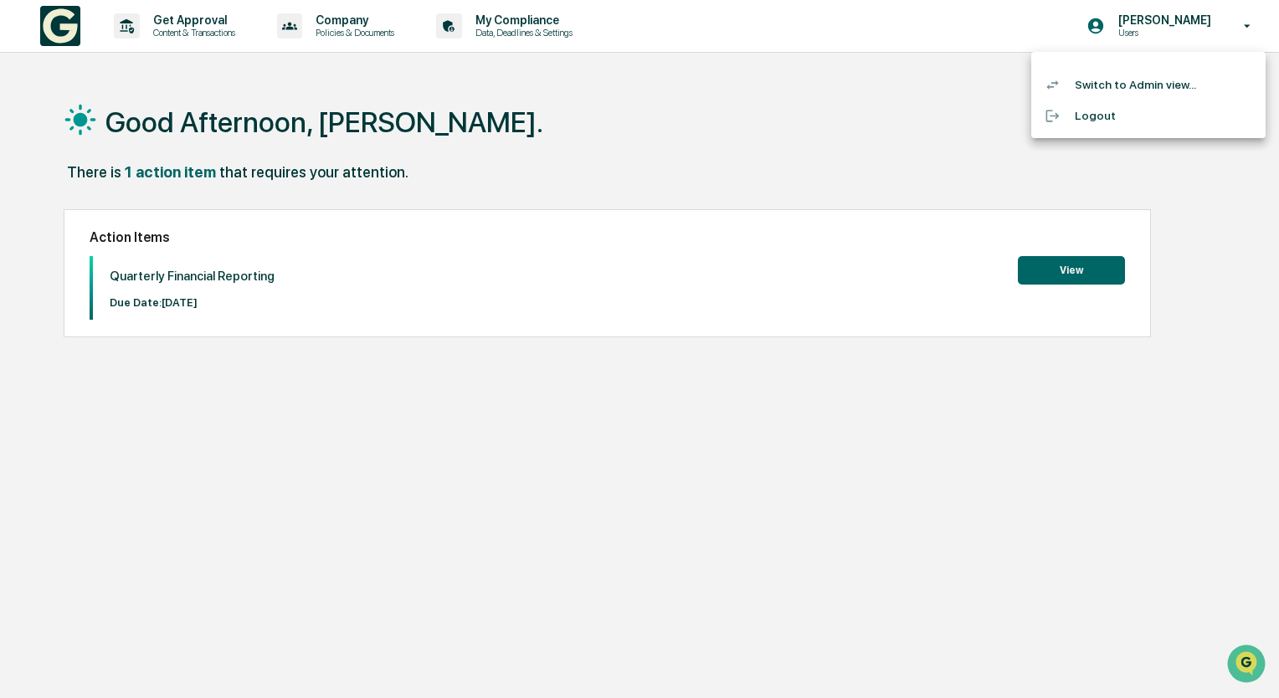
click at [1129, 92] on li "Switch to Admin view..." at bounding box center [1148, 84] width 234 height 31
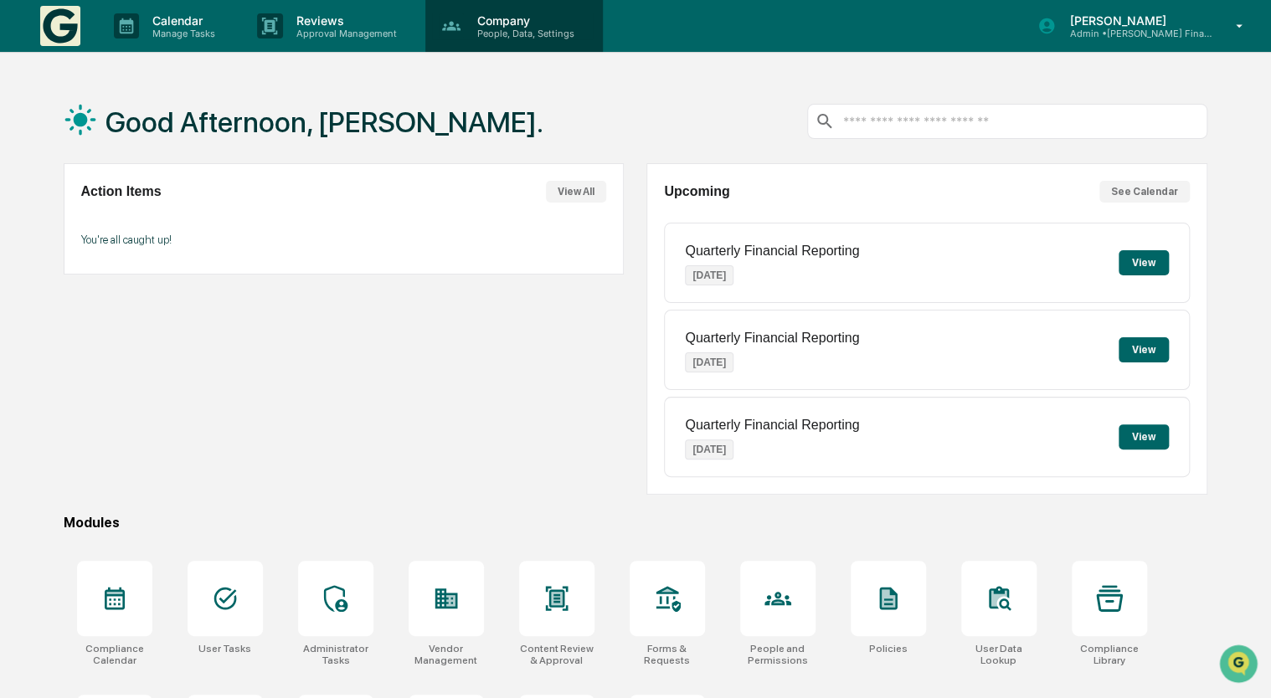
click at [527, 32] on p "People, Data, Settings" at bounding box center [523, 34] width 119 height 12
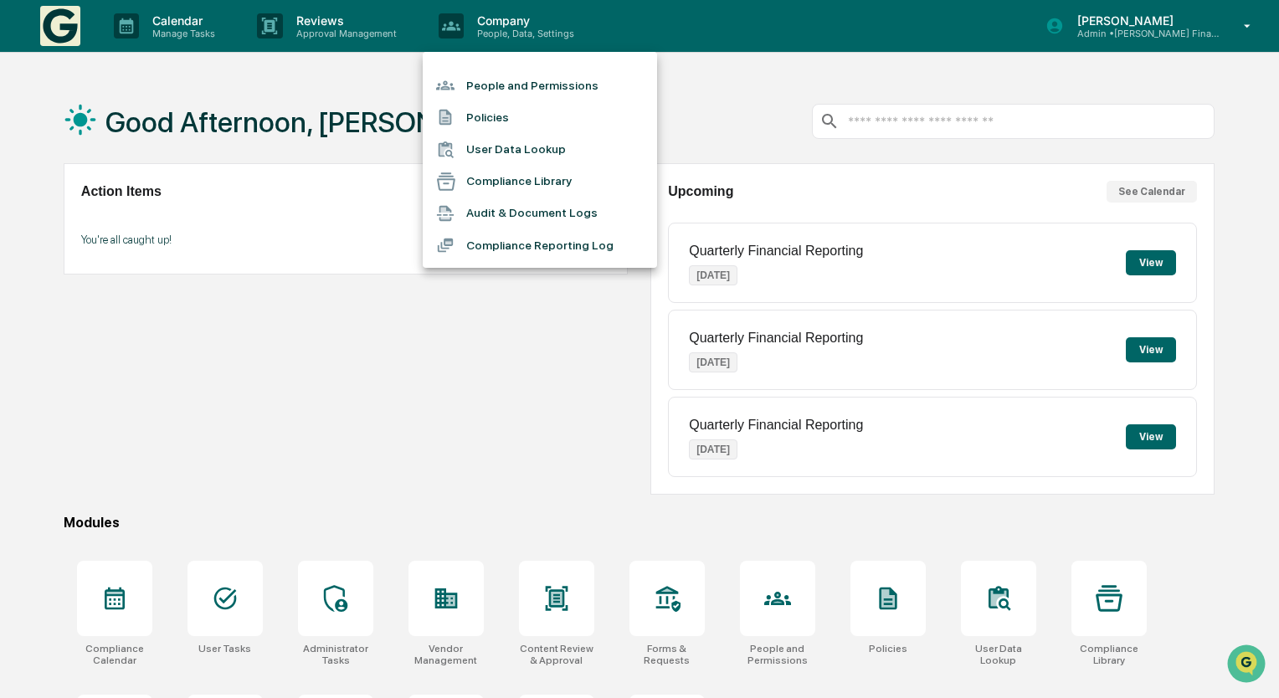
click at [510, 89] on li "People and Permissions" at bounding box center [540, 85] width 234 height 32
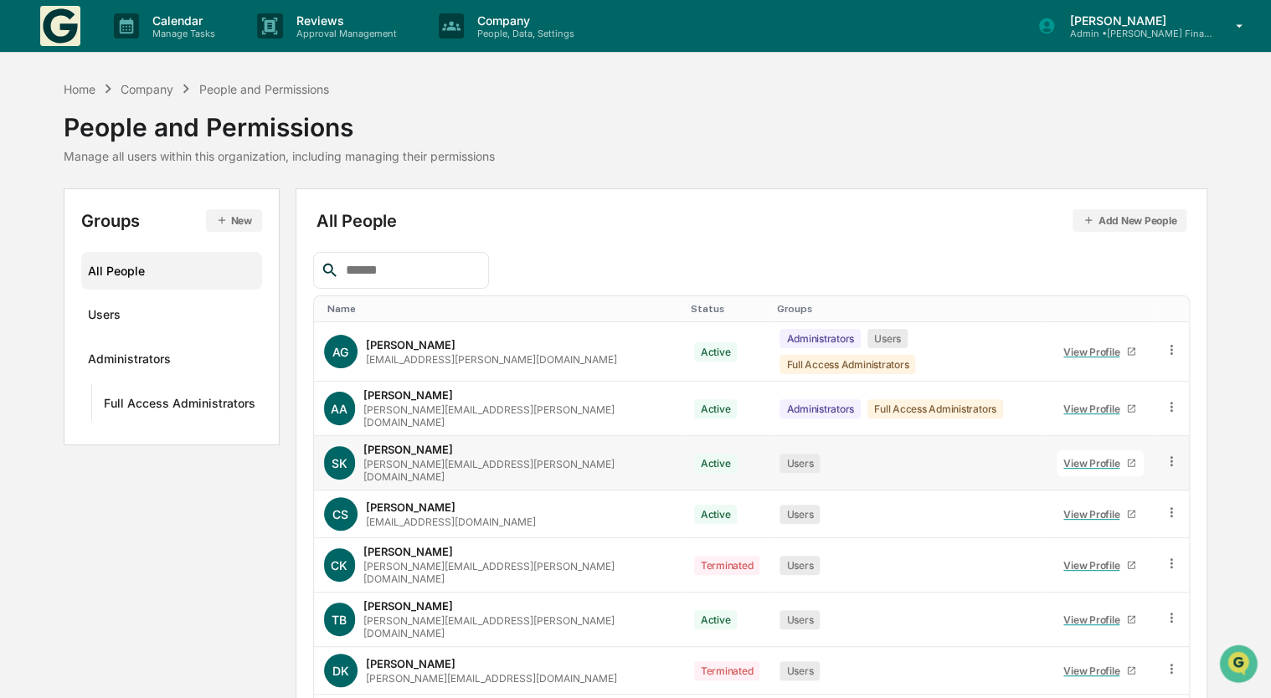
scroll to position [173, 0]
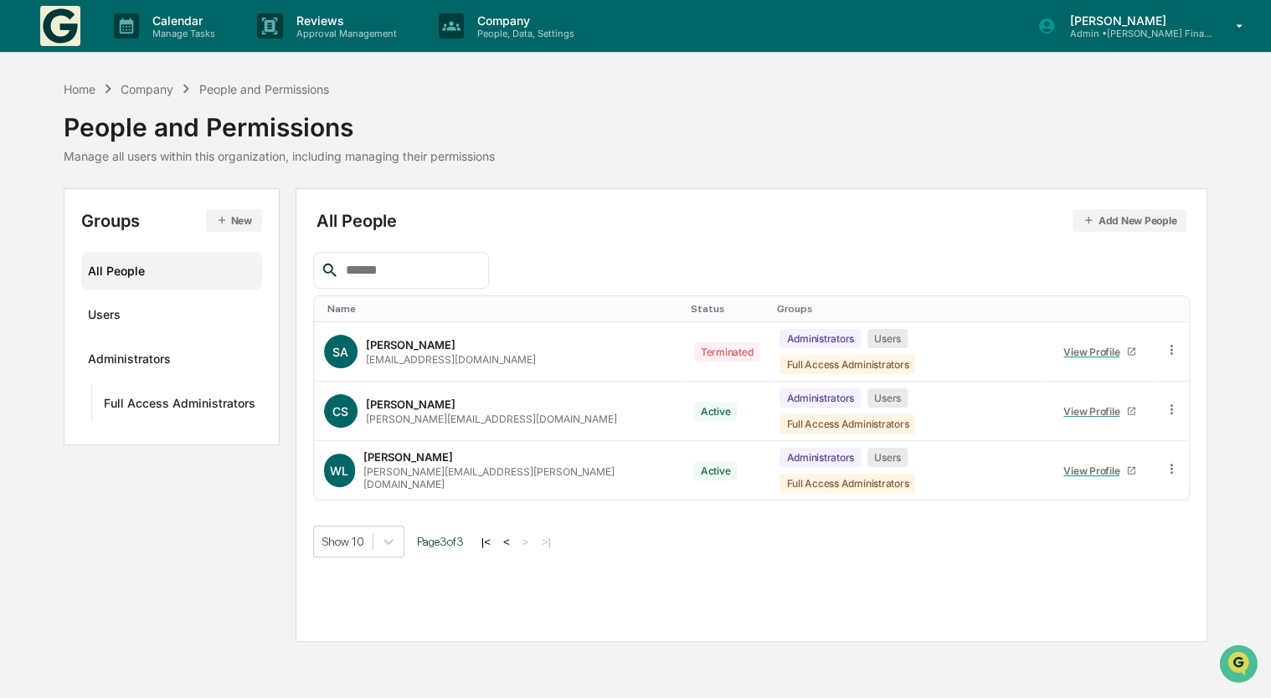
scroll to position [0, 0]
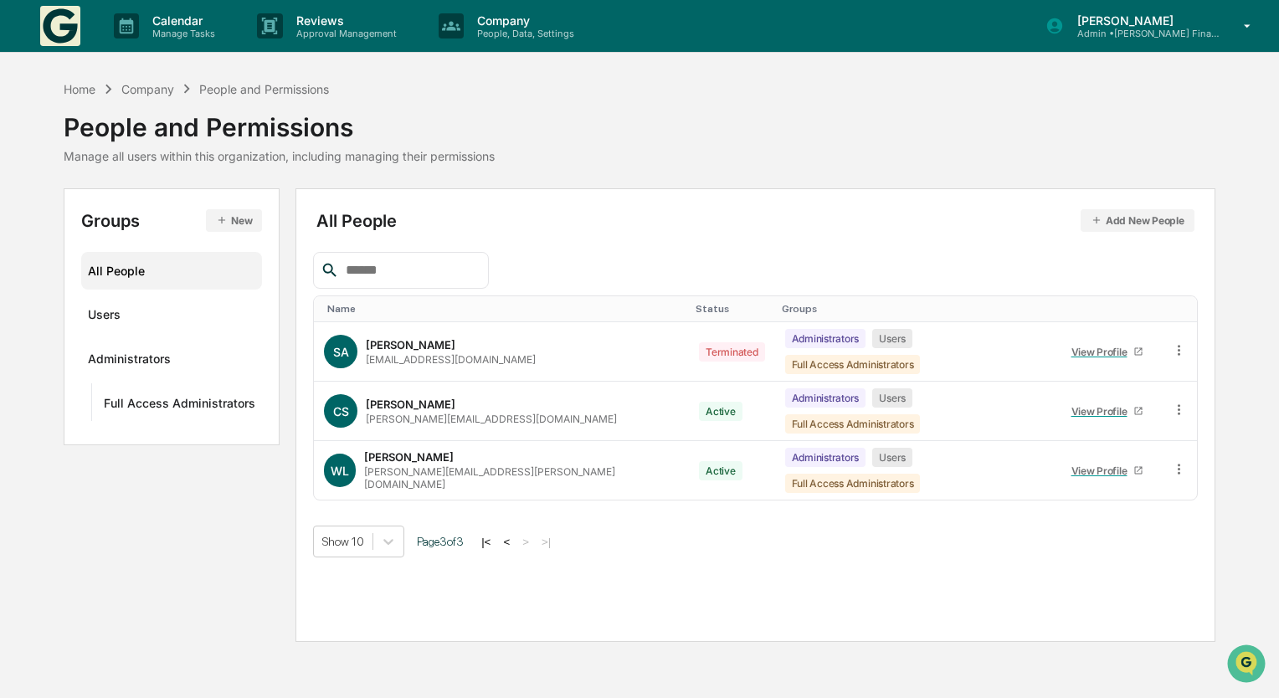
click at [502, 535] on button "<" at bounding box center [506, 542] width 17 height 14
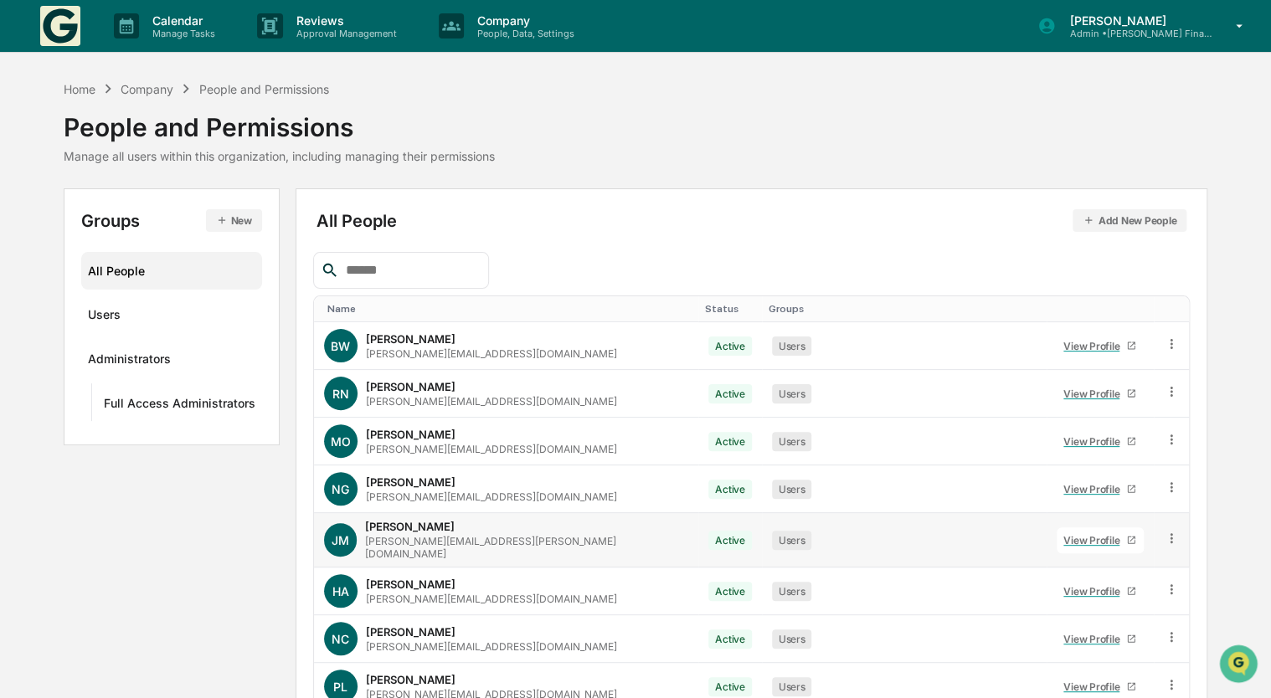
scroll to position [173, 0]
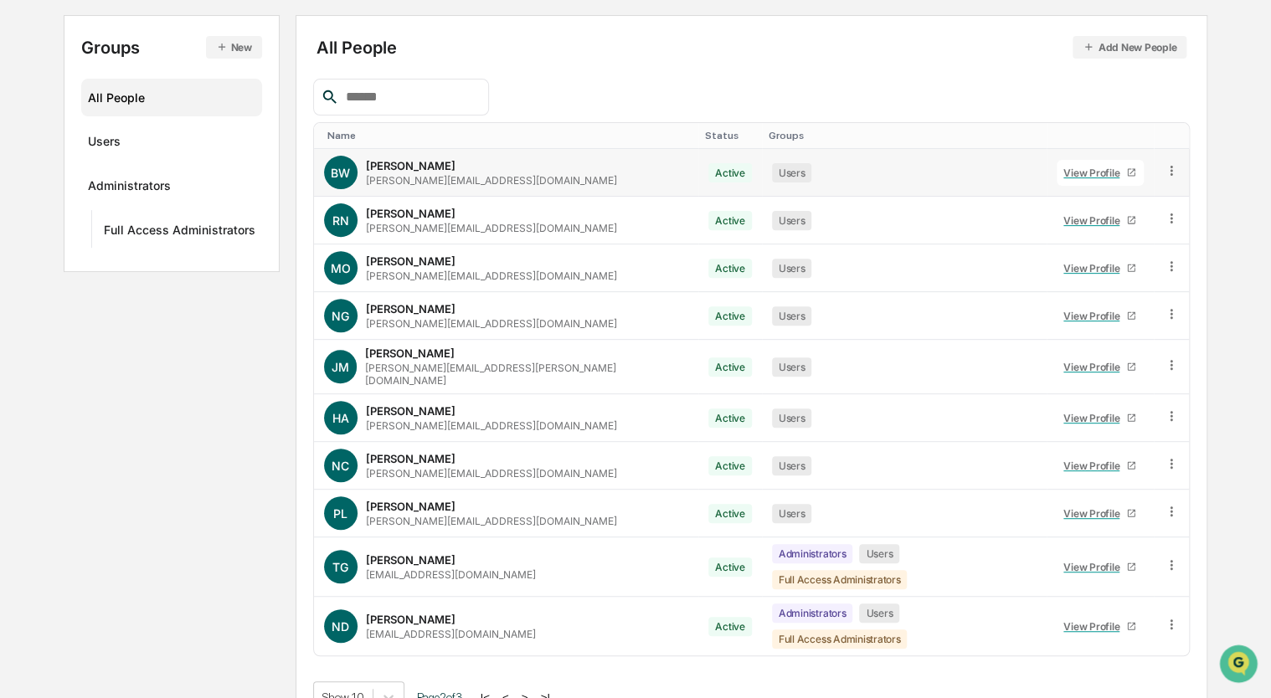
click at [1063, 169] on div "View Profile" at bounding box center [1094, 173] width 63 height 13
